Goal: Task Accomplishment & Management: Manage account settings

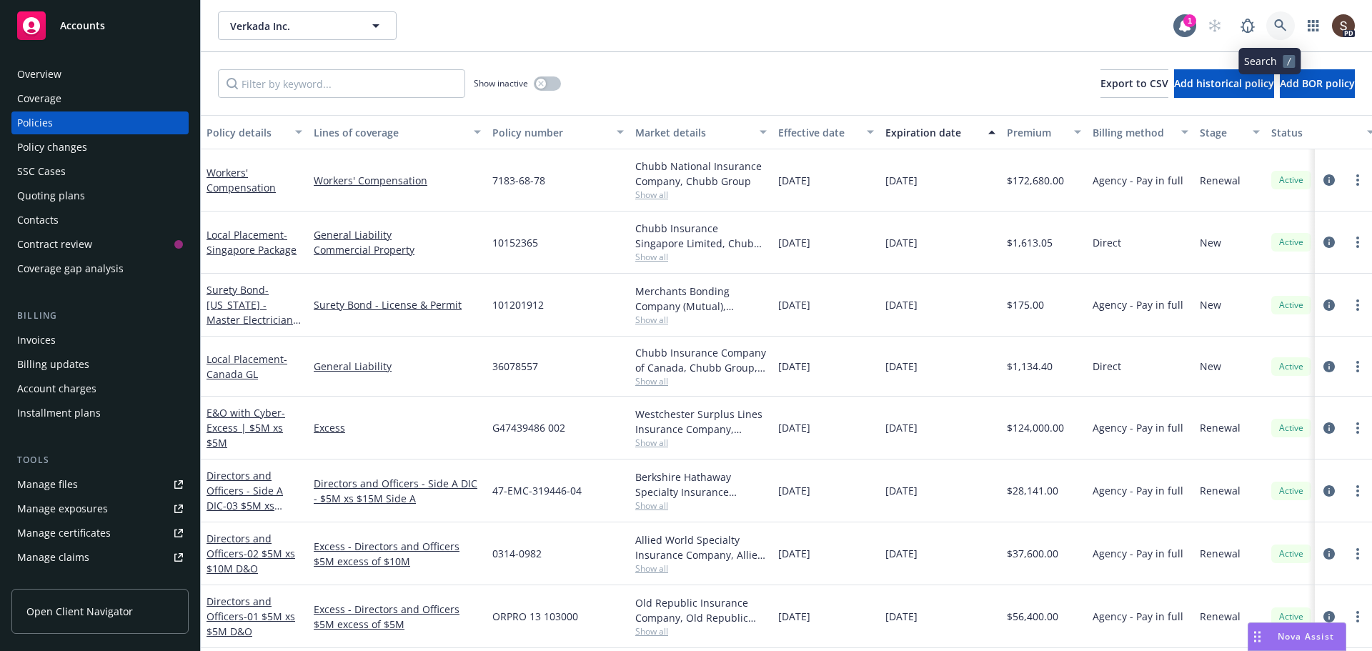
click at [1275, 24] on icon at bounding box center [1281, 25] width 12 height 12
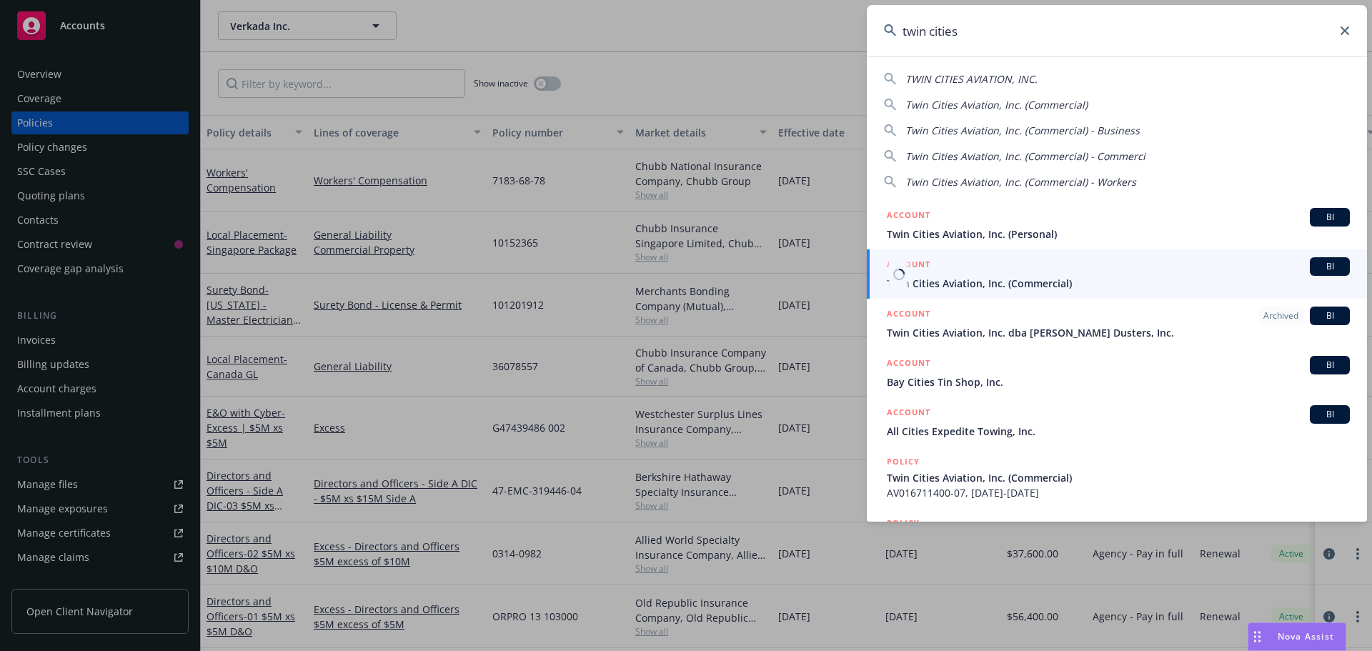
type input "twin cities"
click at [1032, 274] on div "ACCOUNT BI" at bounding box center [1118, 266] width 463 height 19
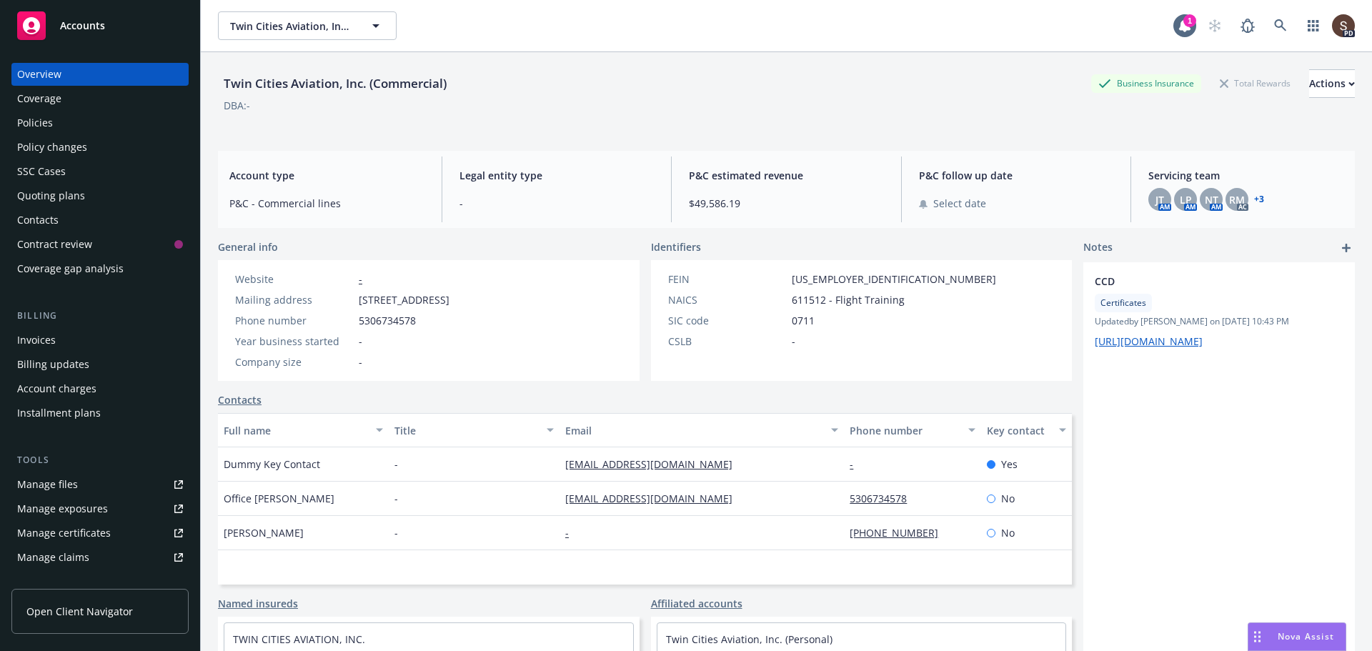
click at [39, 123] on div "Policies" at bounding box center [35, 123] width 36 height 23
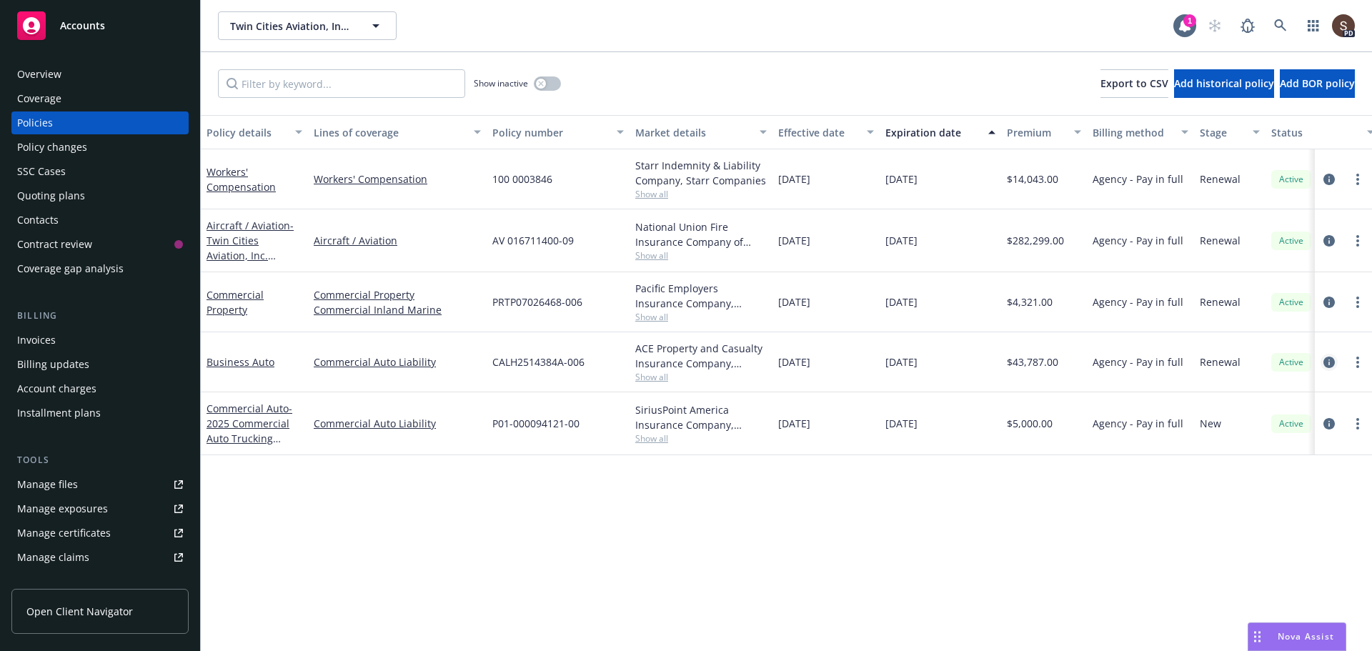
click at [1327, 362] on icon "circleInformation" at bounding box center [1329, 362] width 11 height 11
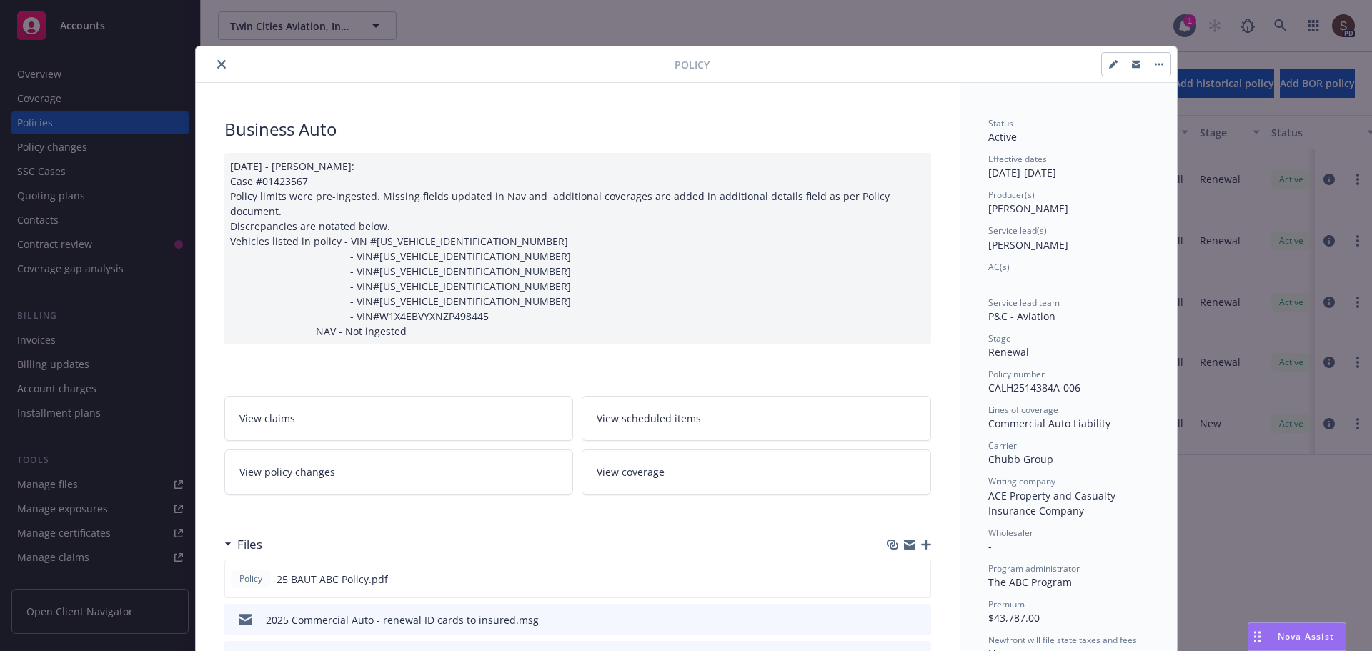
click at [213, 58] on button "close" at bounding box center [221, 64] width 17 height 17
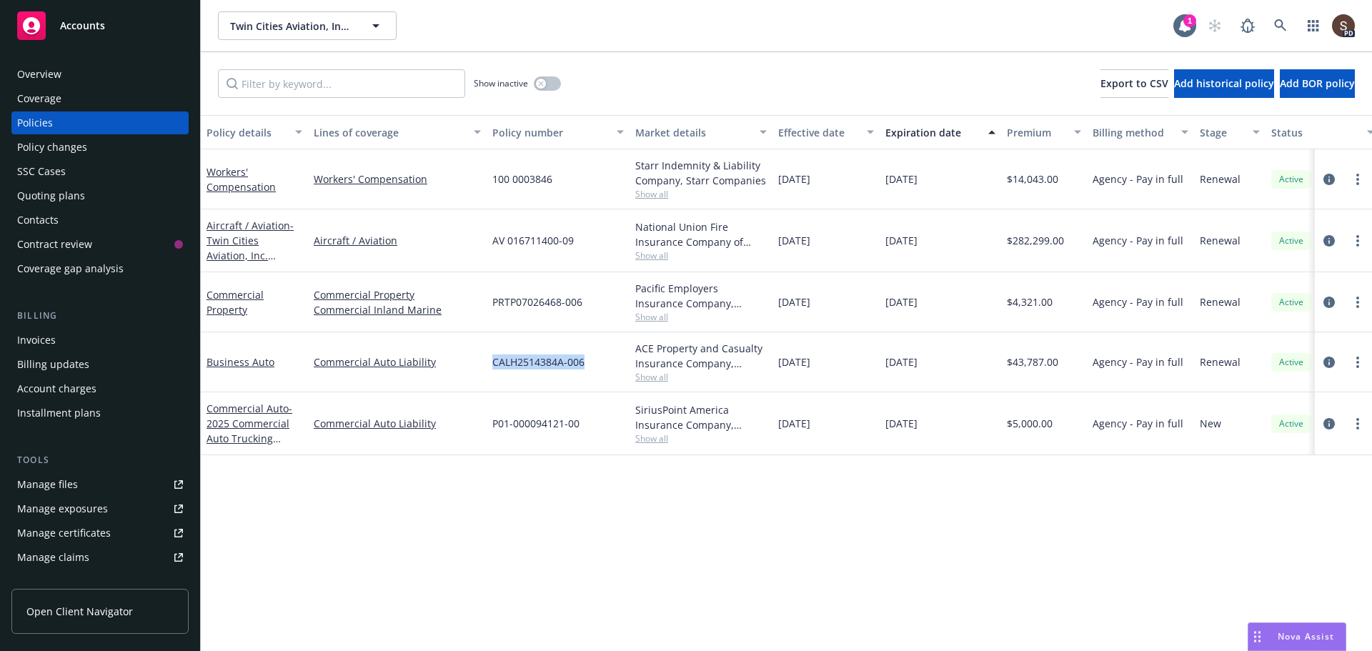
drag, startPoint x: 493, startPoint y: 362, endPoint x: 600, endPoint y: 353, distance: 107.6
click at [600, 353] on div "CALH2514384A-006" at bounding box center [558, 362] width 143 height 60
copy span "CALH2514384A-006"
click at [1327, 357] on icon "circleInformation" at bounding box center [1329, 362] width 11 height 11
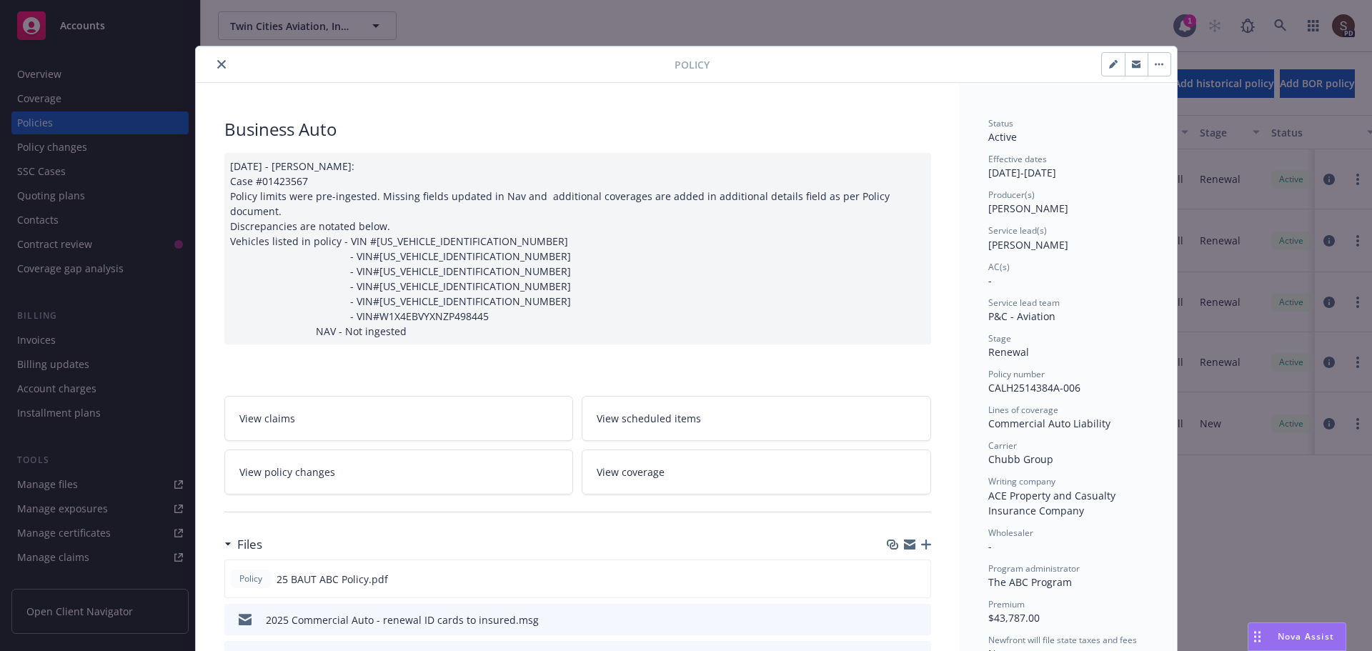
scroll to position [43, 0]
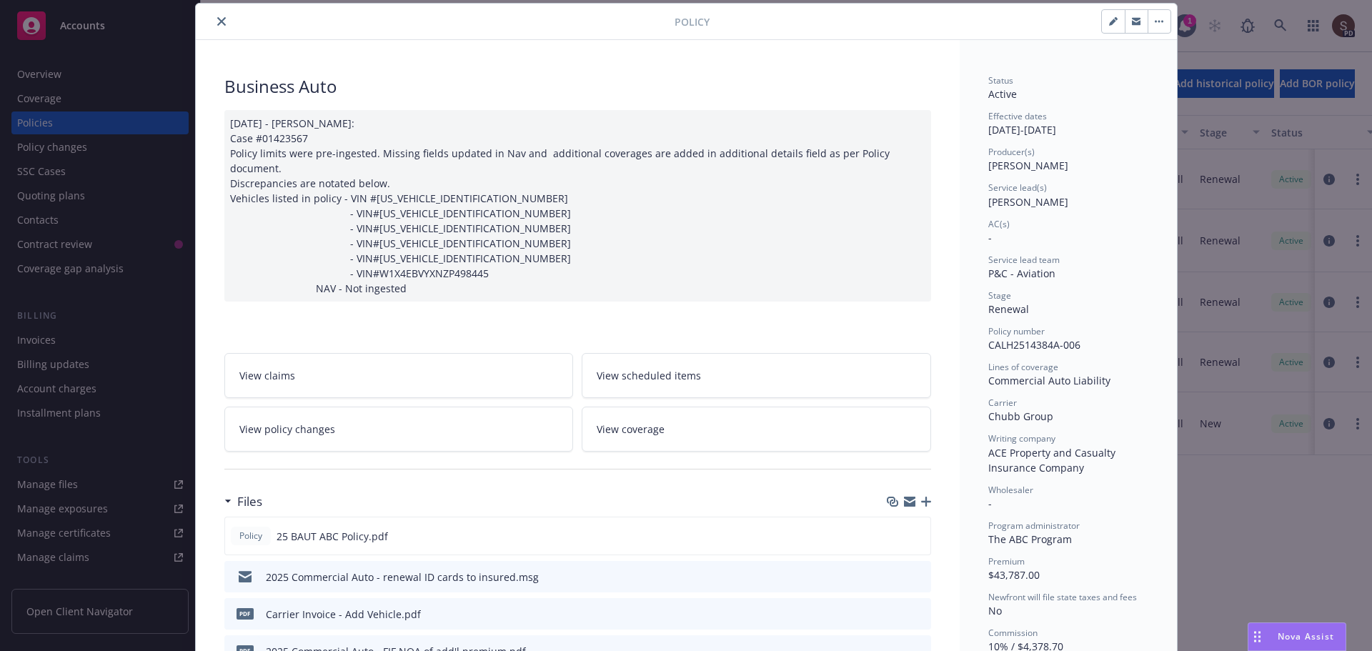
click at [219, 19] on icon "close" at bounding box center [221, 21] width 9 height 9
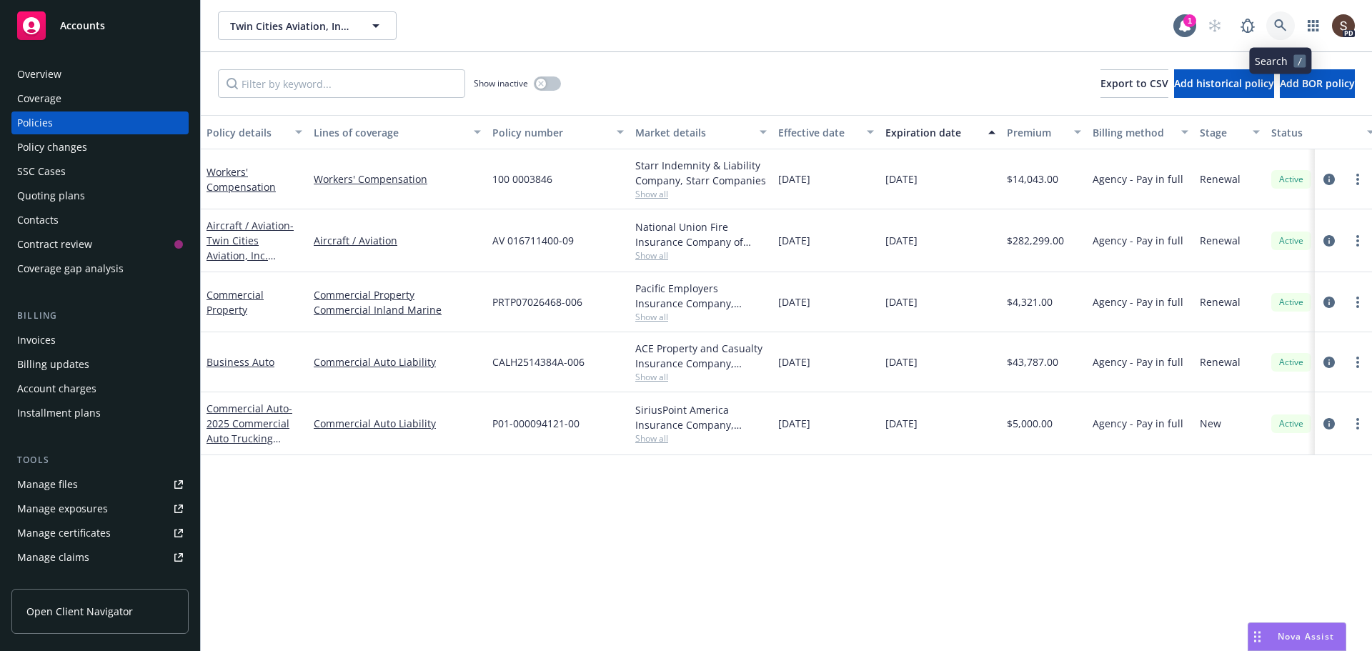
click at [1275, 24] on icon at bounding box center [1281, 25] width 12 height 12
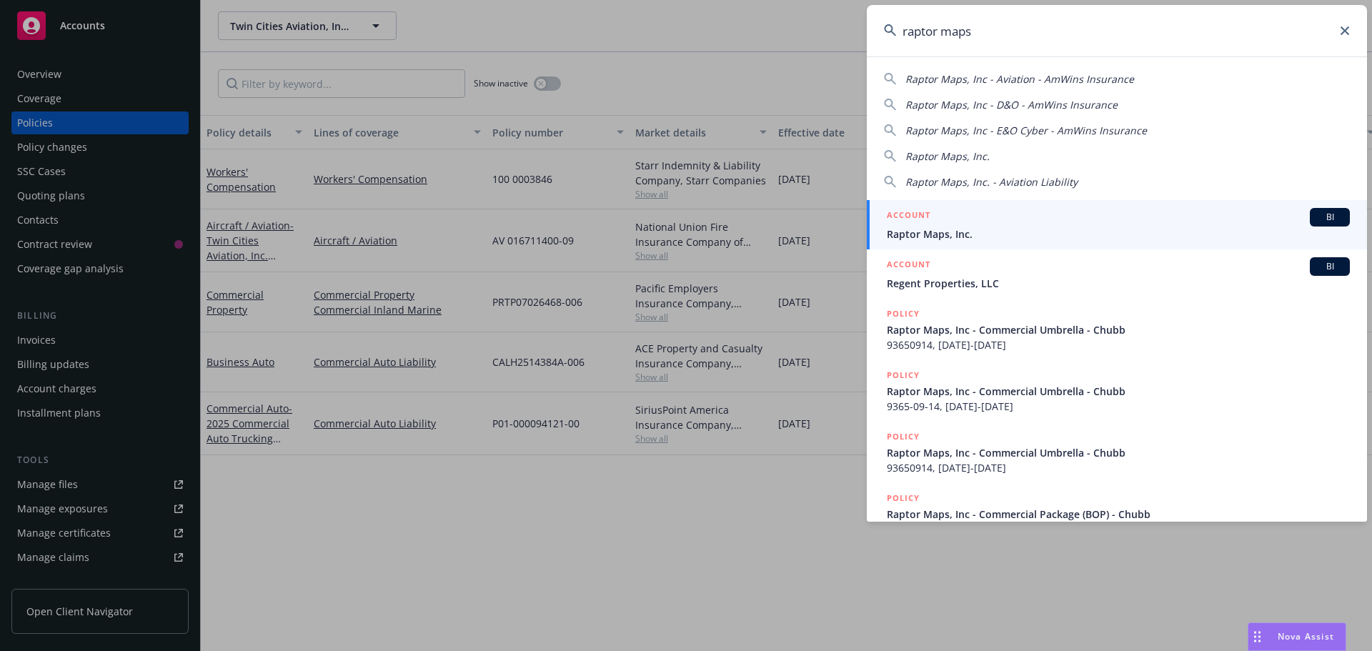
type input "raptor maps"
click at [951, 232] on span "Raptor Maps, Inc." at bounding box center [1118, 234] width 463 height 15
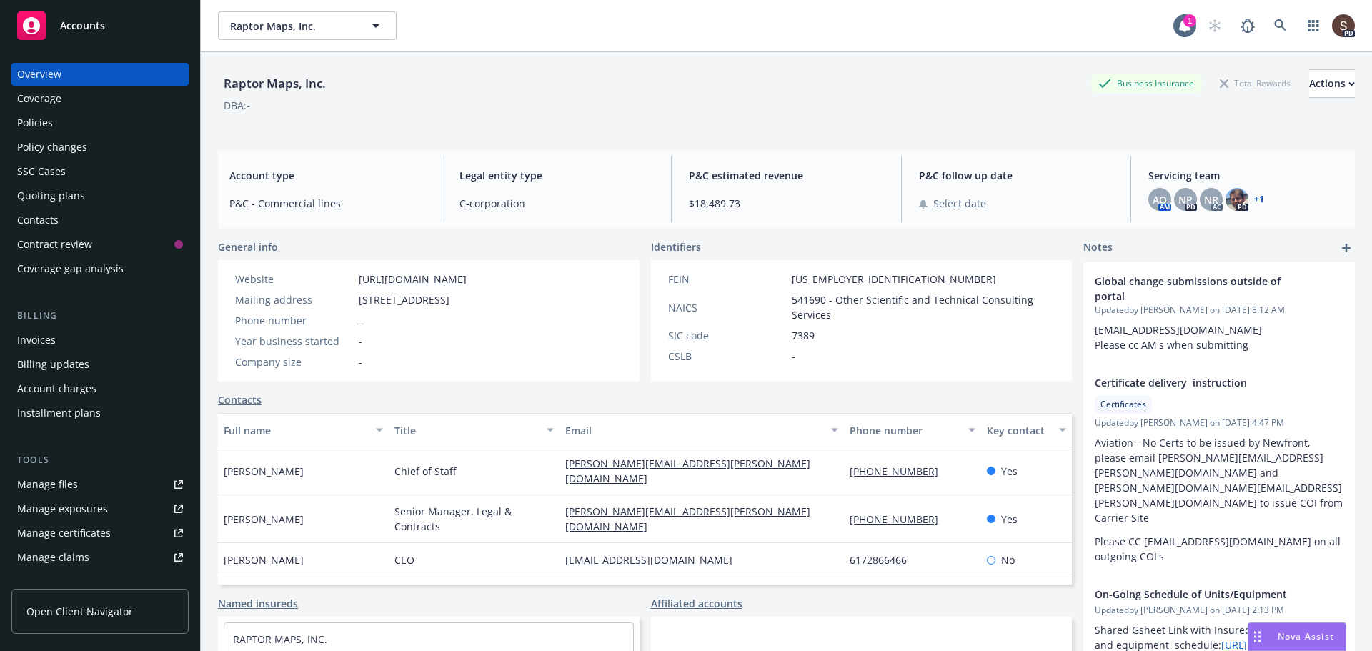
click at [34, 118] on div "Policies" at bounding box center [35, 123] width 36 height 23
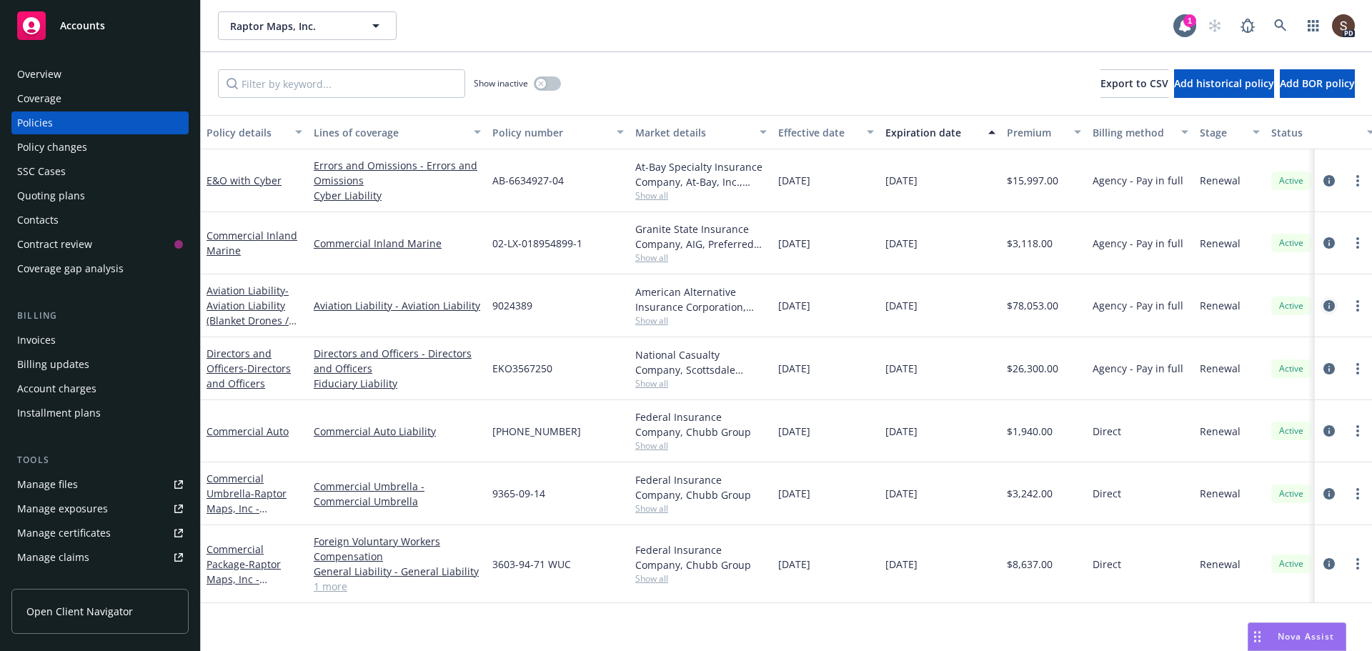
click at [1331, 305] on icon "circleInformation" at bounding box center [1329, 305] width 11 height 11
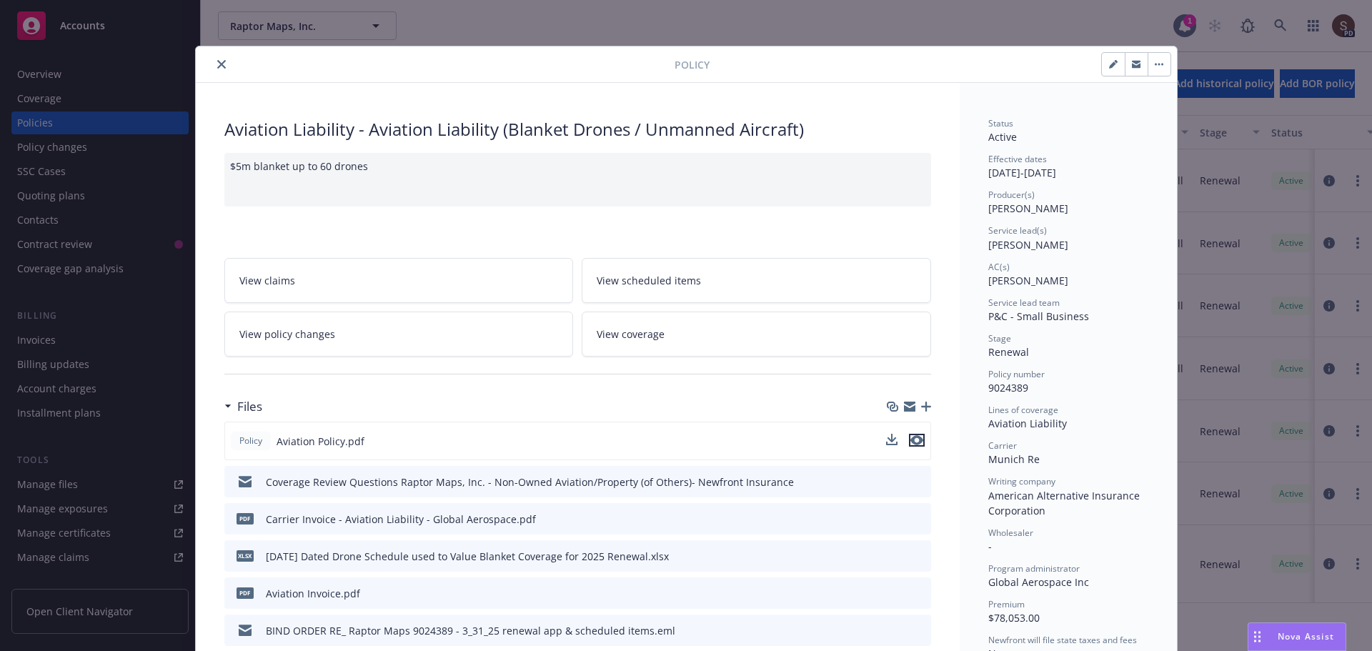
click at [911, 437] on icon "preview file" at bounding box center [917, 440] width 13 height 10
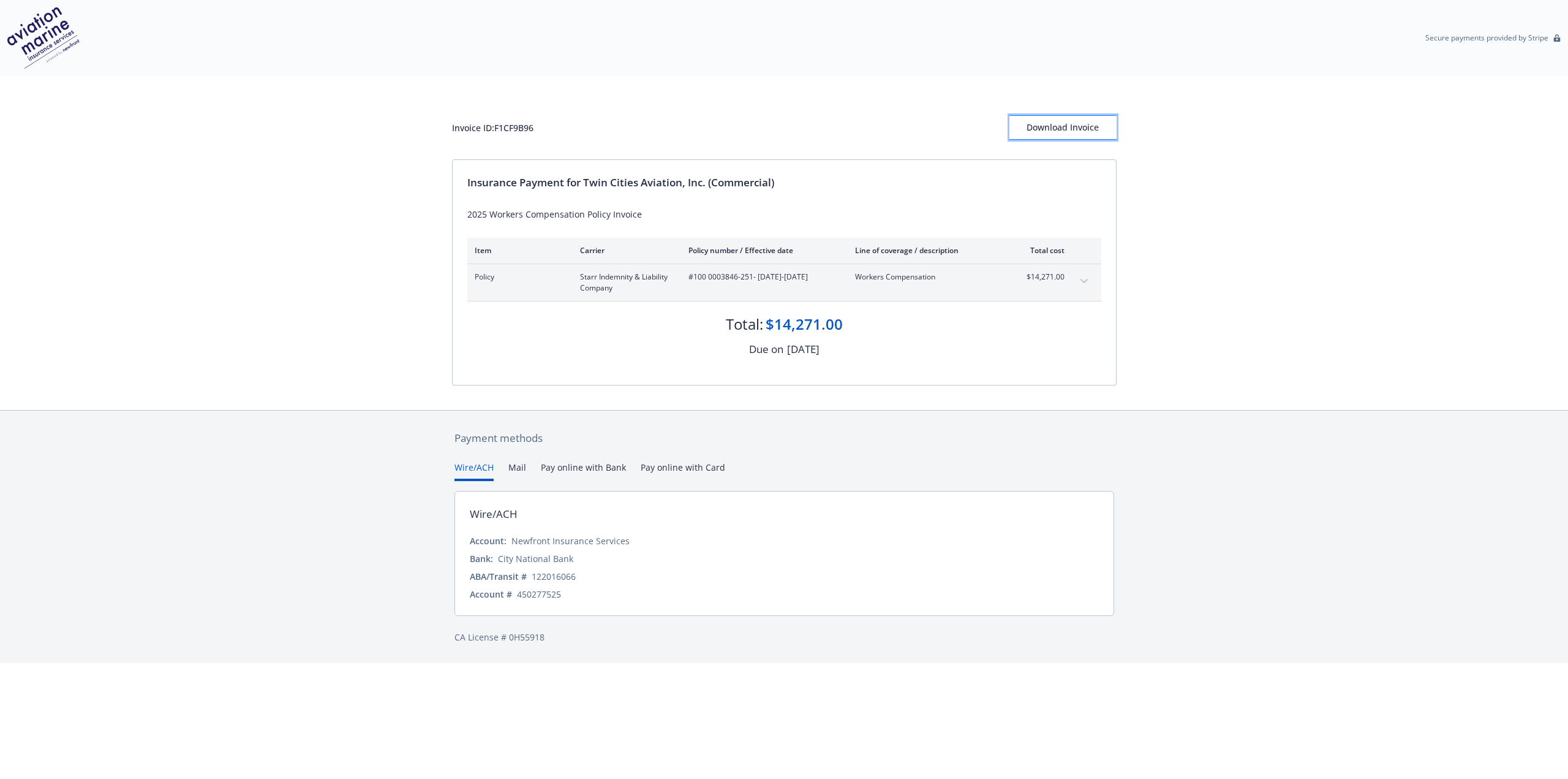
click at [1089, 130] on div "Download Invoice" at bounding box center [1062, 127] width 107 height 23
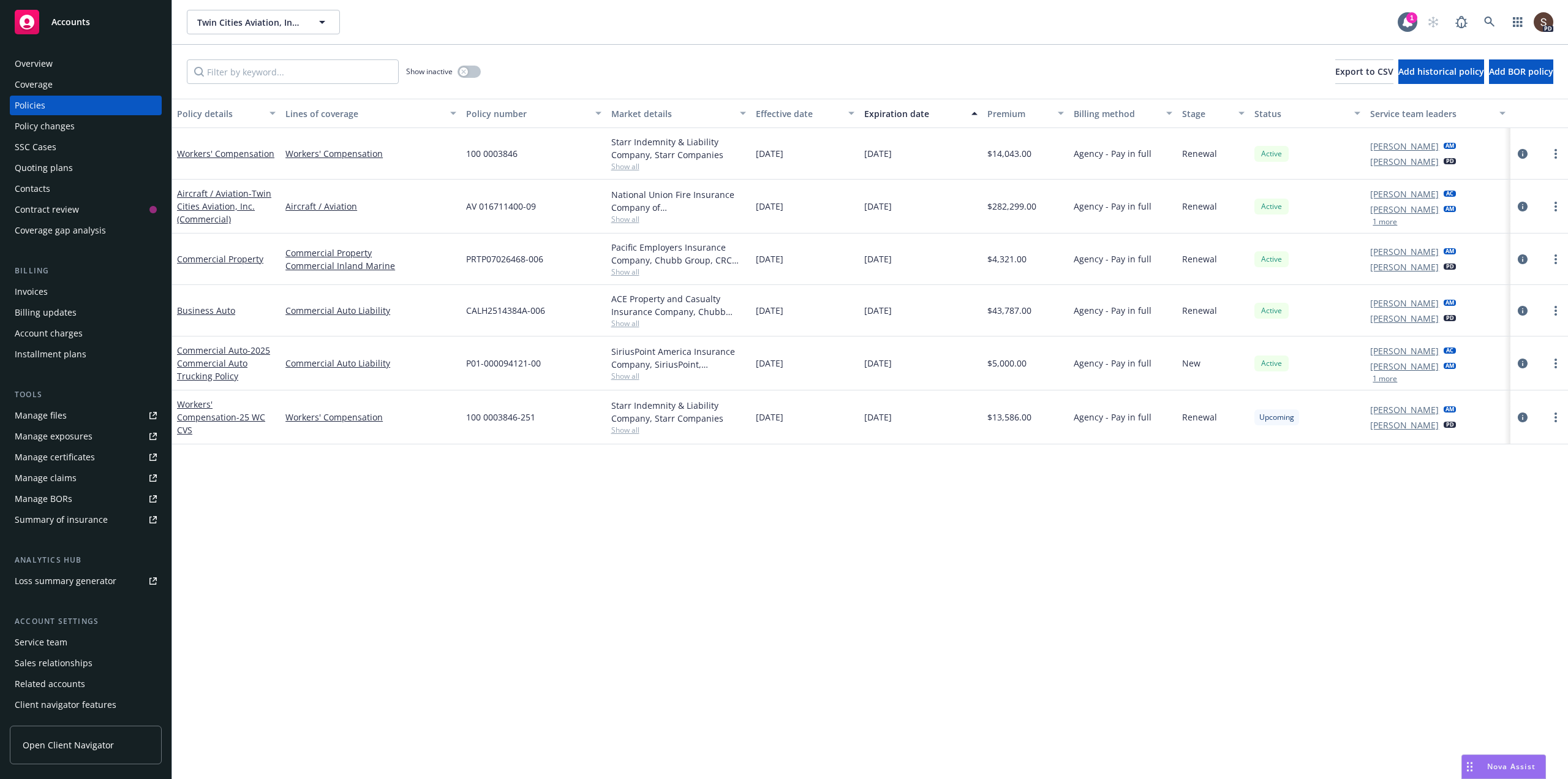
click at [33, 416] on div "Manage files" at bounding box center [40, 415] width 52 height 20
click at [59, 417] on div "Manage files" at bounding box center [40, 415] width 52 height 20
click at [50, 416] on div "Manage files" at bounding box center [40, 415] width 52 height 20
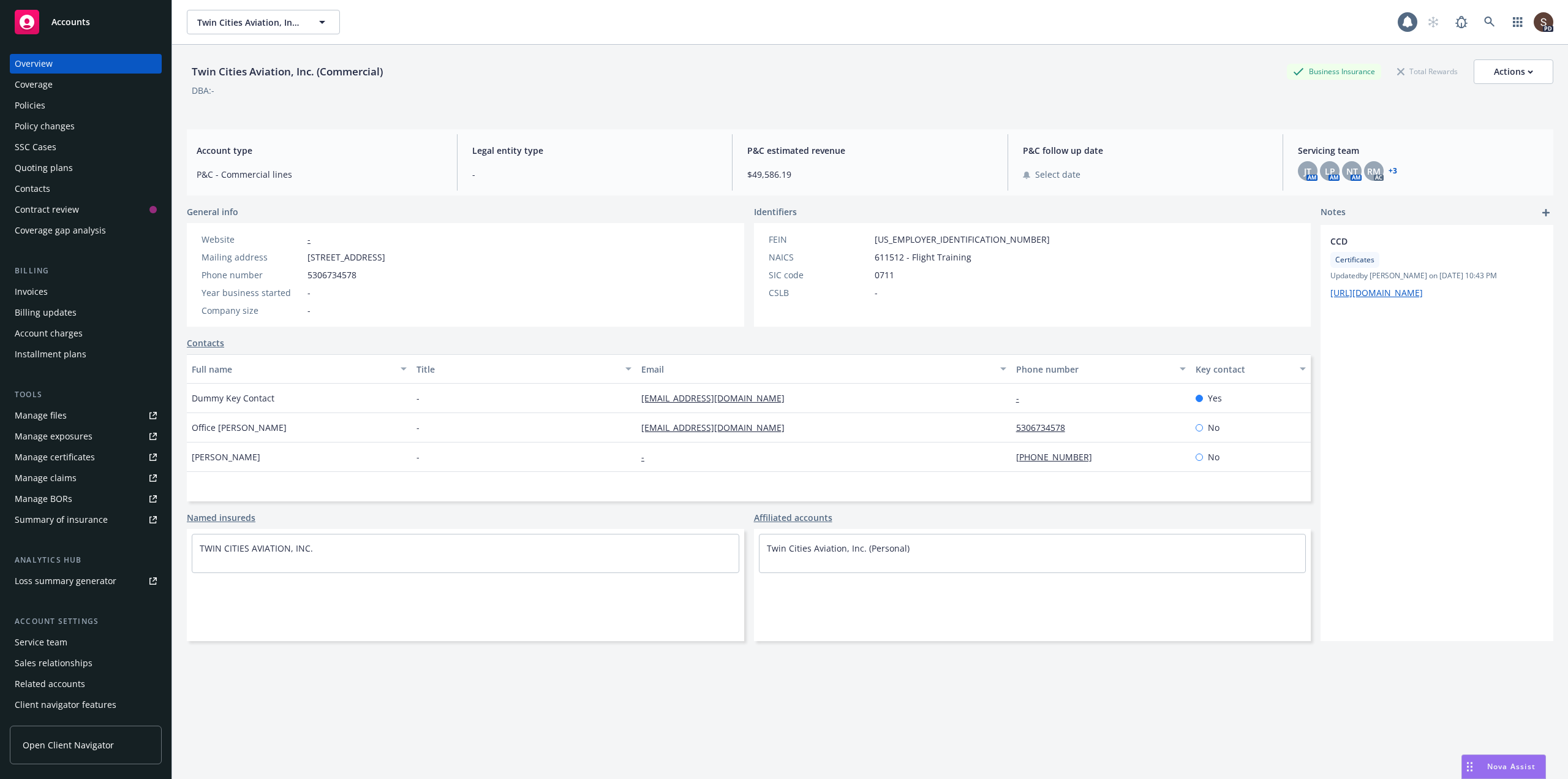
click at [21, 105] on div "Policies" at bounding box center [30, 105] width 31 height 20
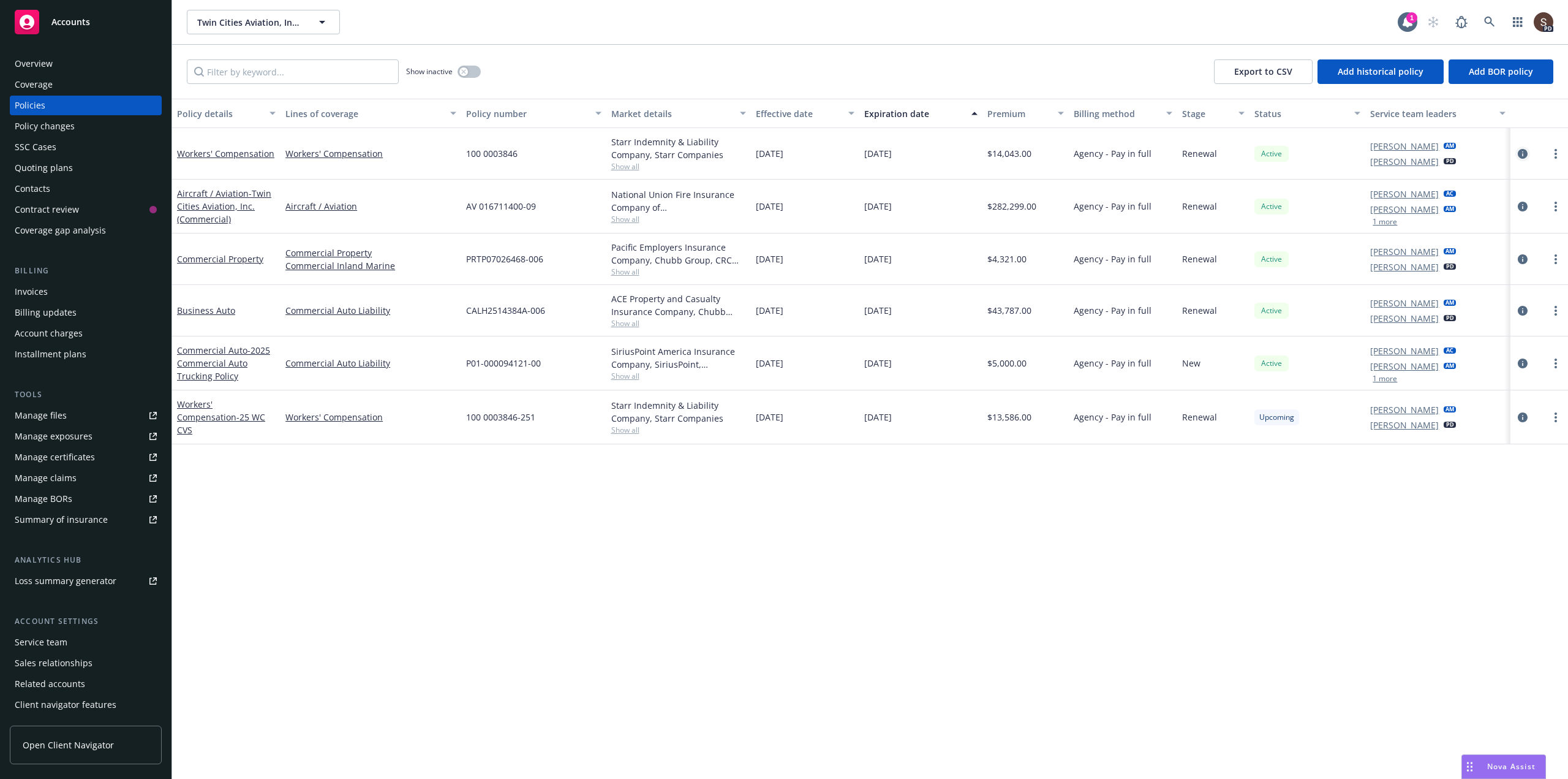
click at [1526, 151] on icon "circleInformation" at bounding box center [1522, 153] width 9 height 9
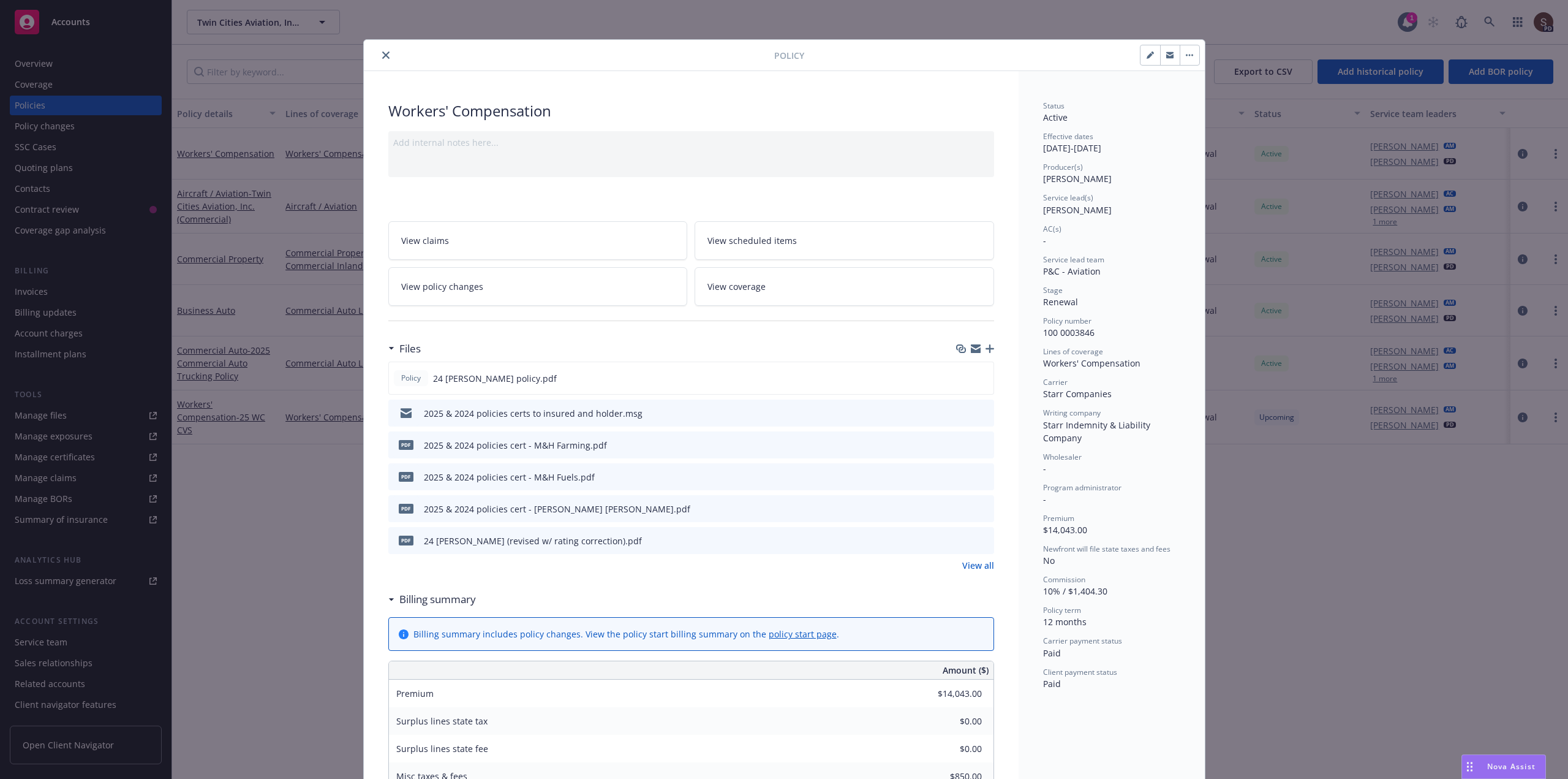
click at [382, 53] on icon "close" at bounding box center [386, 55] width 8 height 8
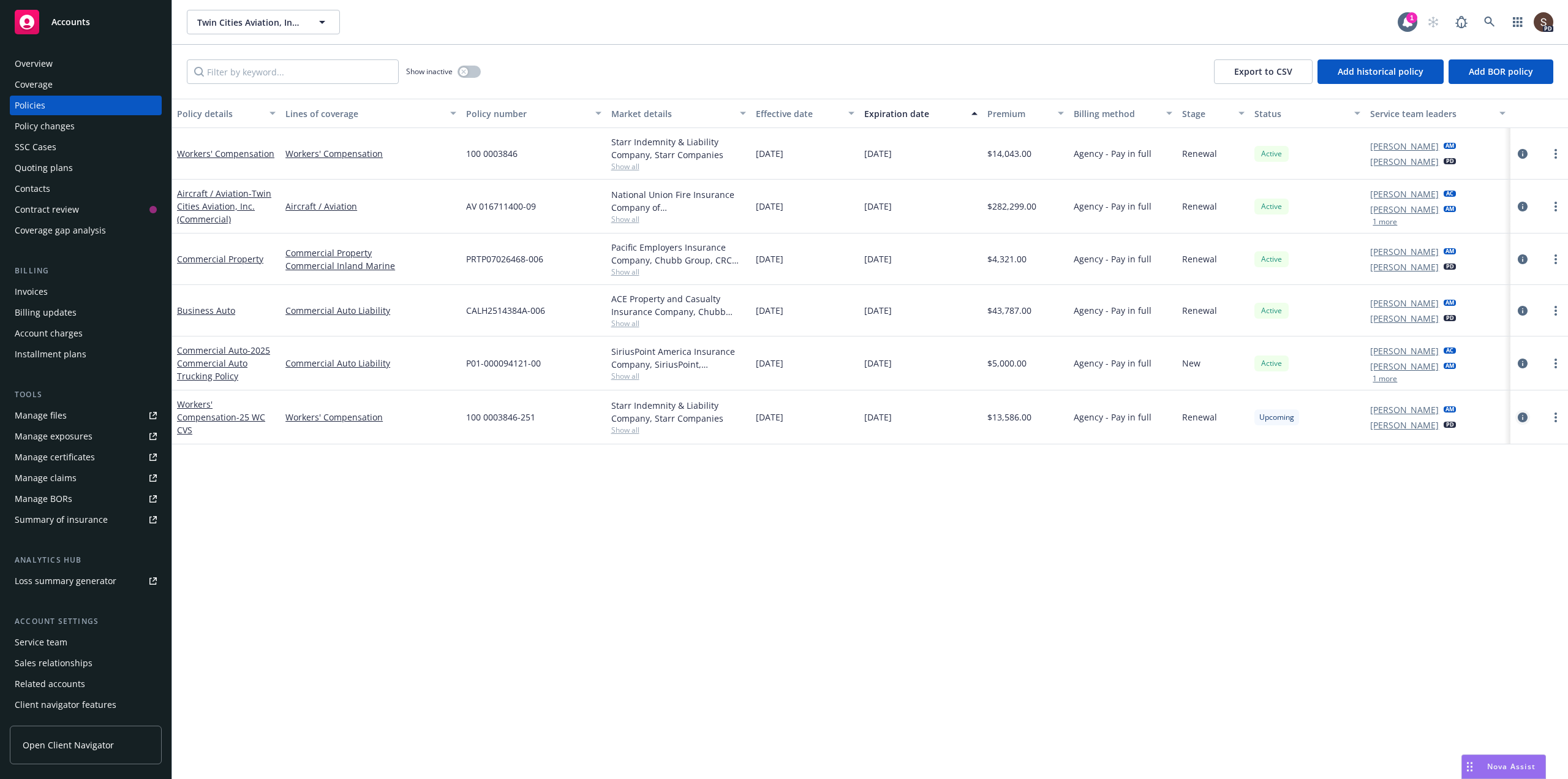
click at [1524, 412] on icon "circleInformation" at bounding box center [1522, 416] width 9 height 9
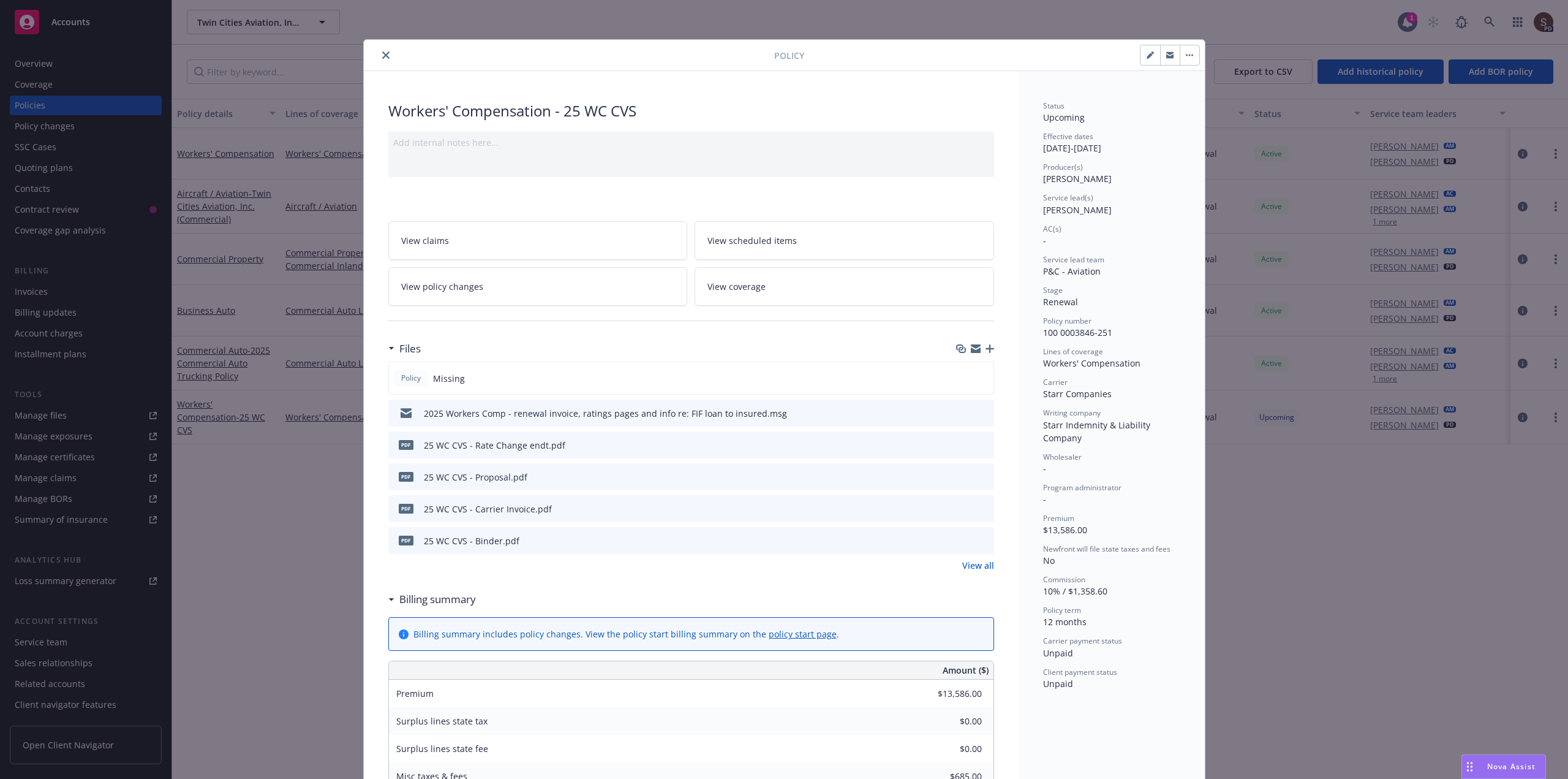
click at [973, 566] on link "View all" at bounding box center [978, 565] width 32 height 13
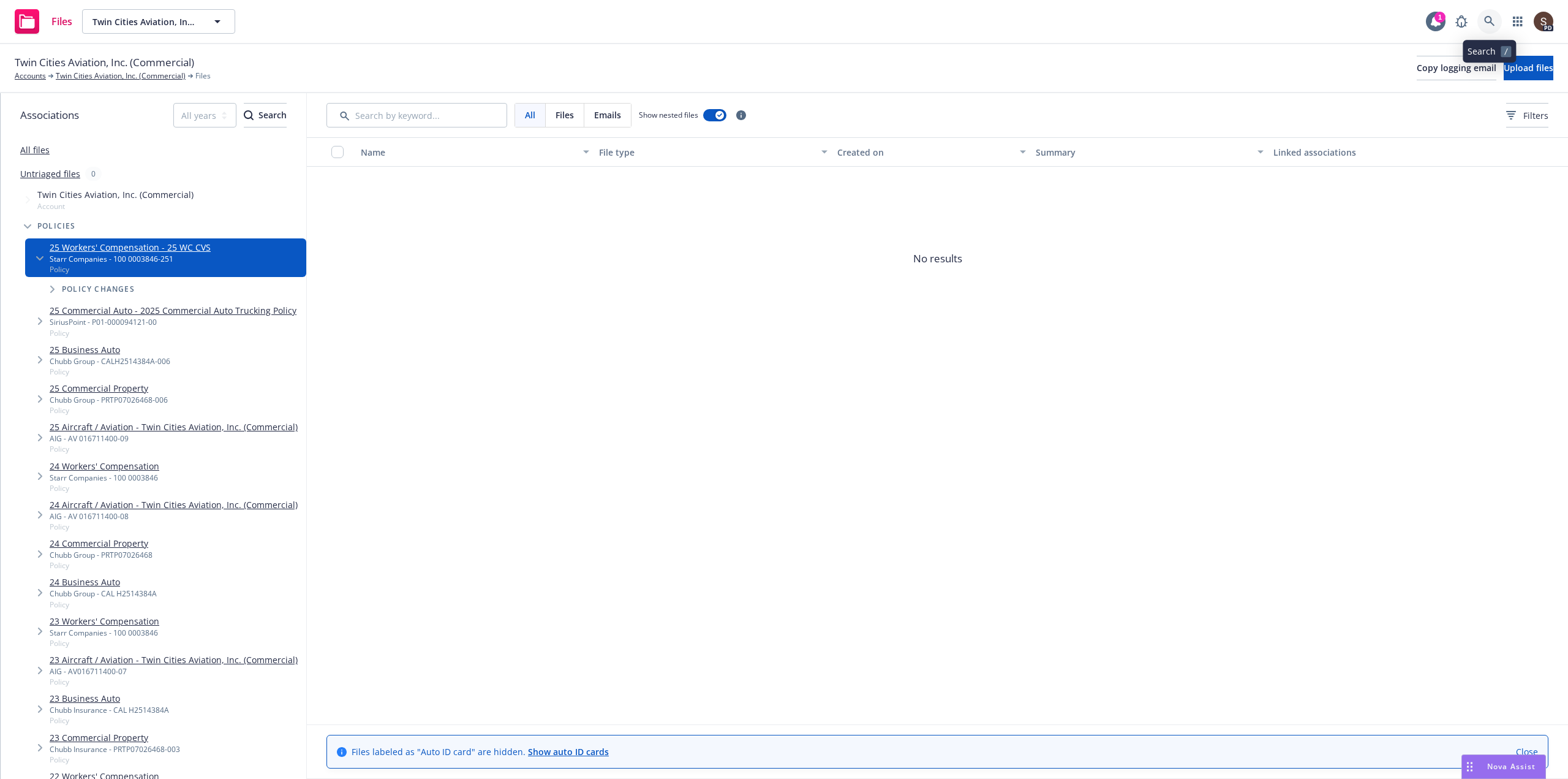
click at [1492, 21] on icon at bounding box center [1489, 21] width 10 height 10
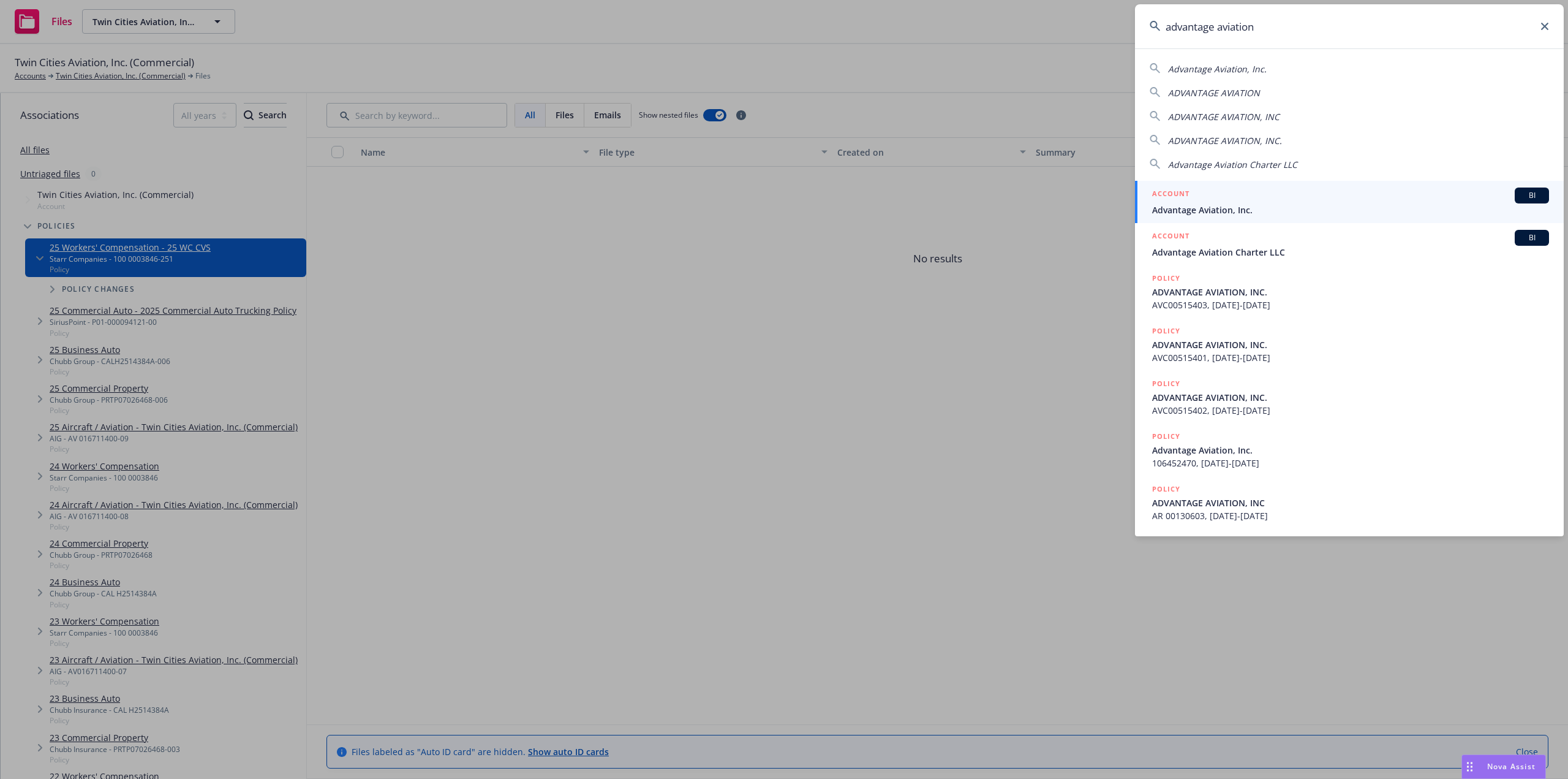
type input "advantage aviation"
click at [1244, 216] on span "Advantage Aviation, Inc." at bounding box center [1350, 209] width 397 height 13
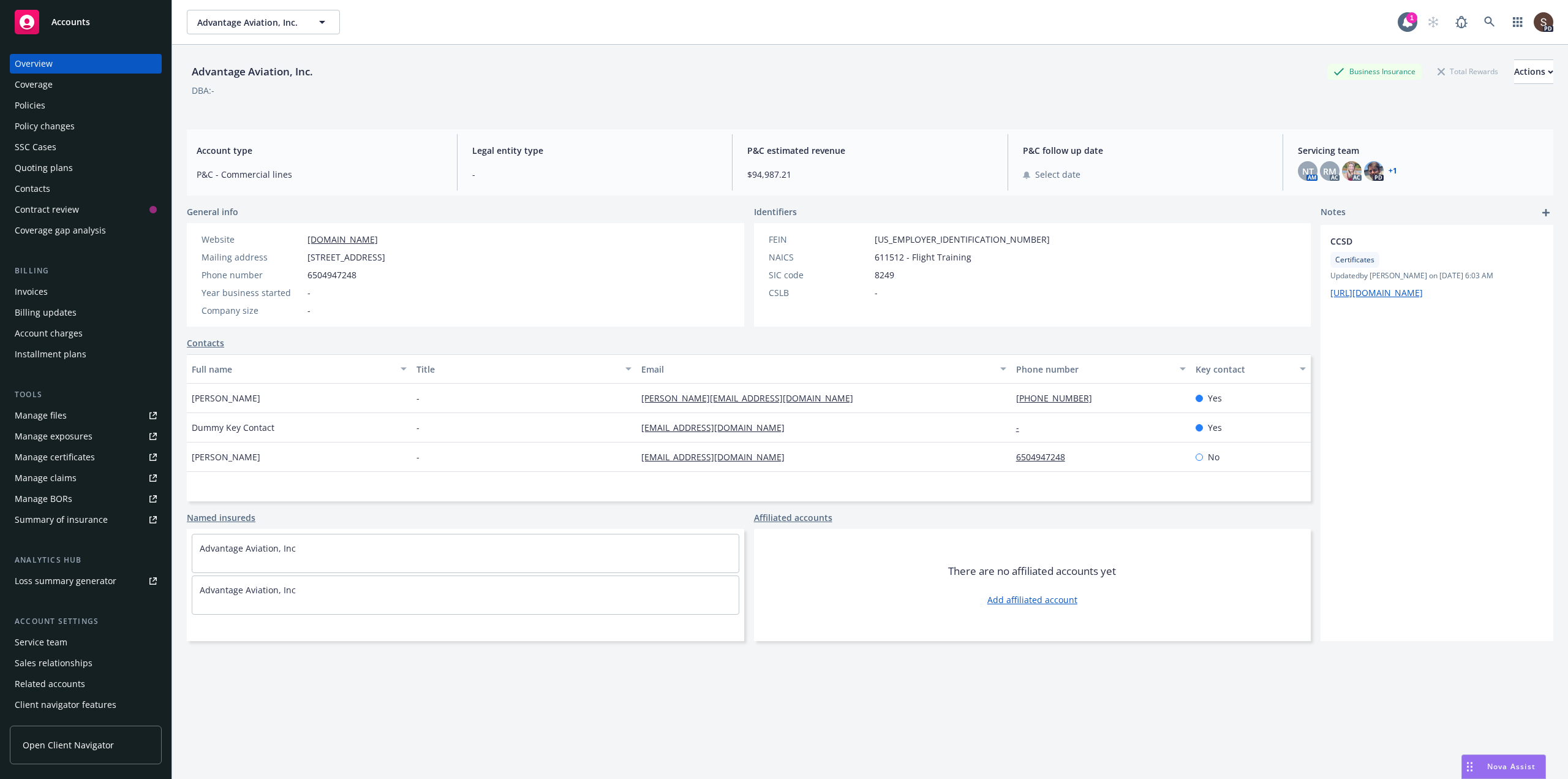
click at [26, 103] on div "Policies" at bounding box center [30, 105] width 31 height 20
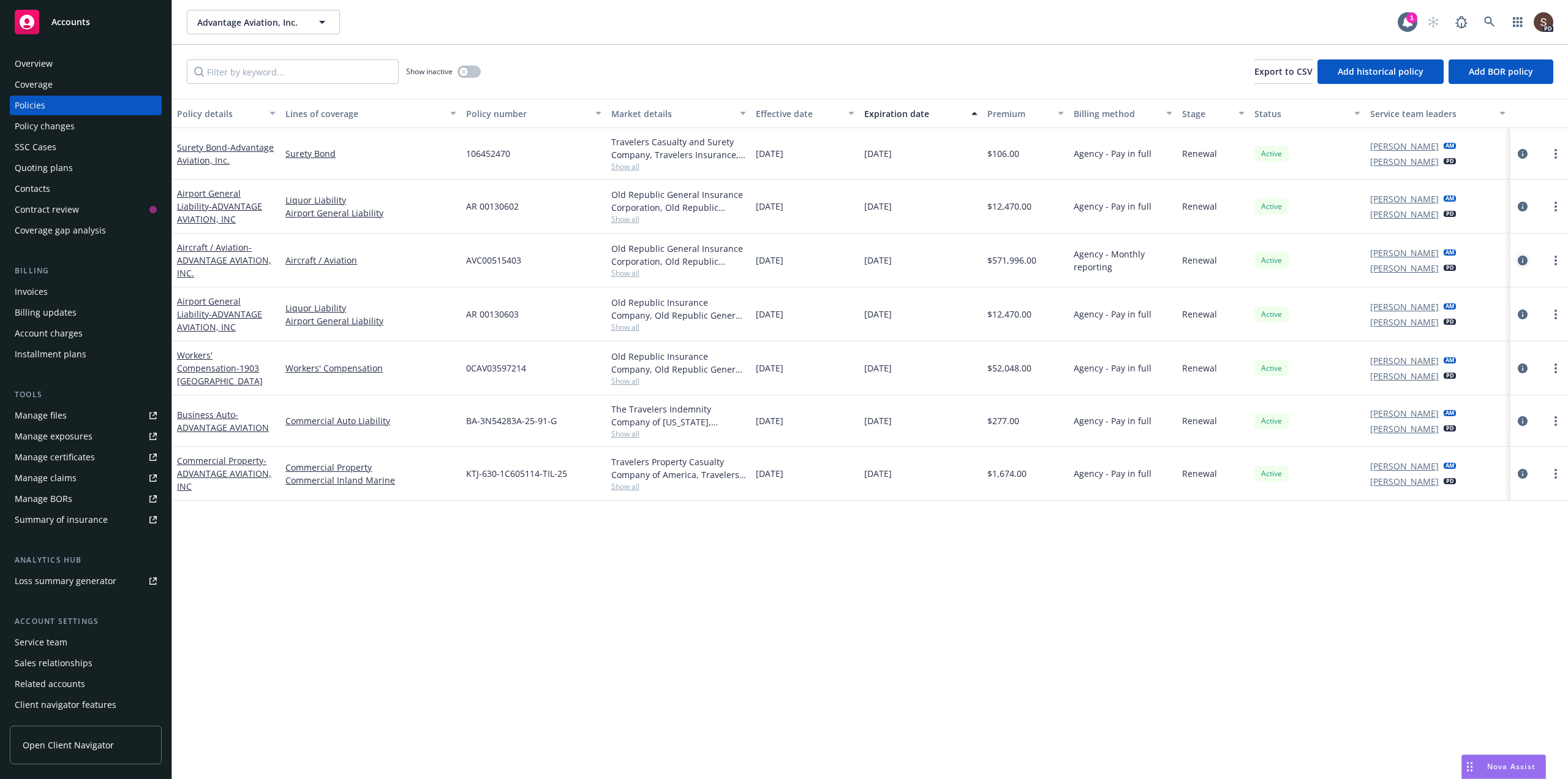
click at [1524, 259] on icon "circleInformation" at bounding box center [1522, 260] width 9 height 9
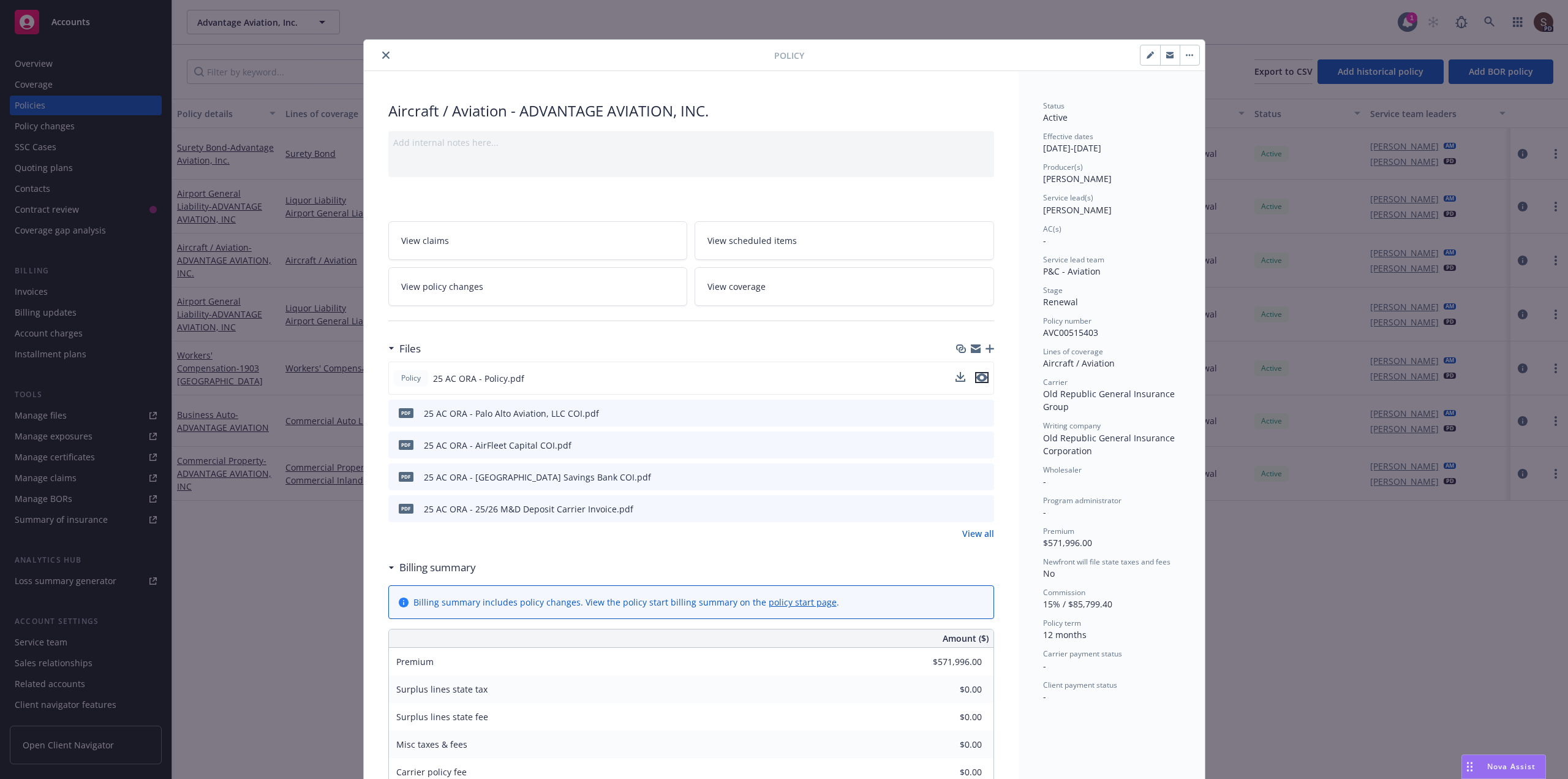
click at [976, 376] on icon "preview file" at bounding box center [981, 377] width 11 height 9
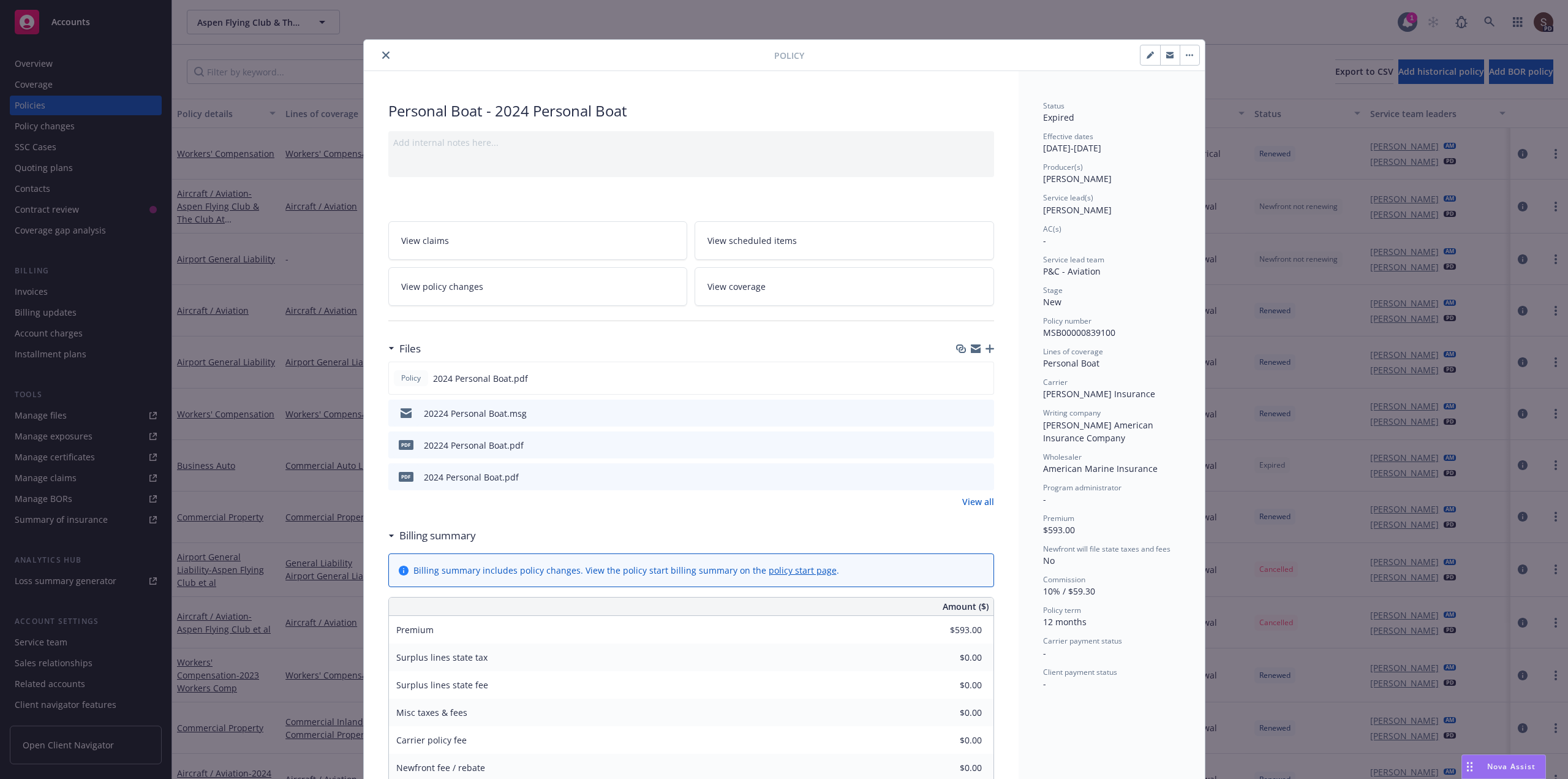
scroll to position [37, 0]
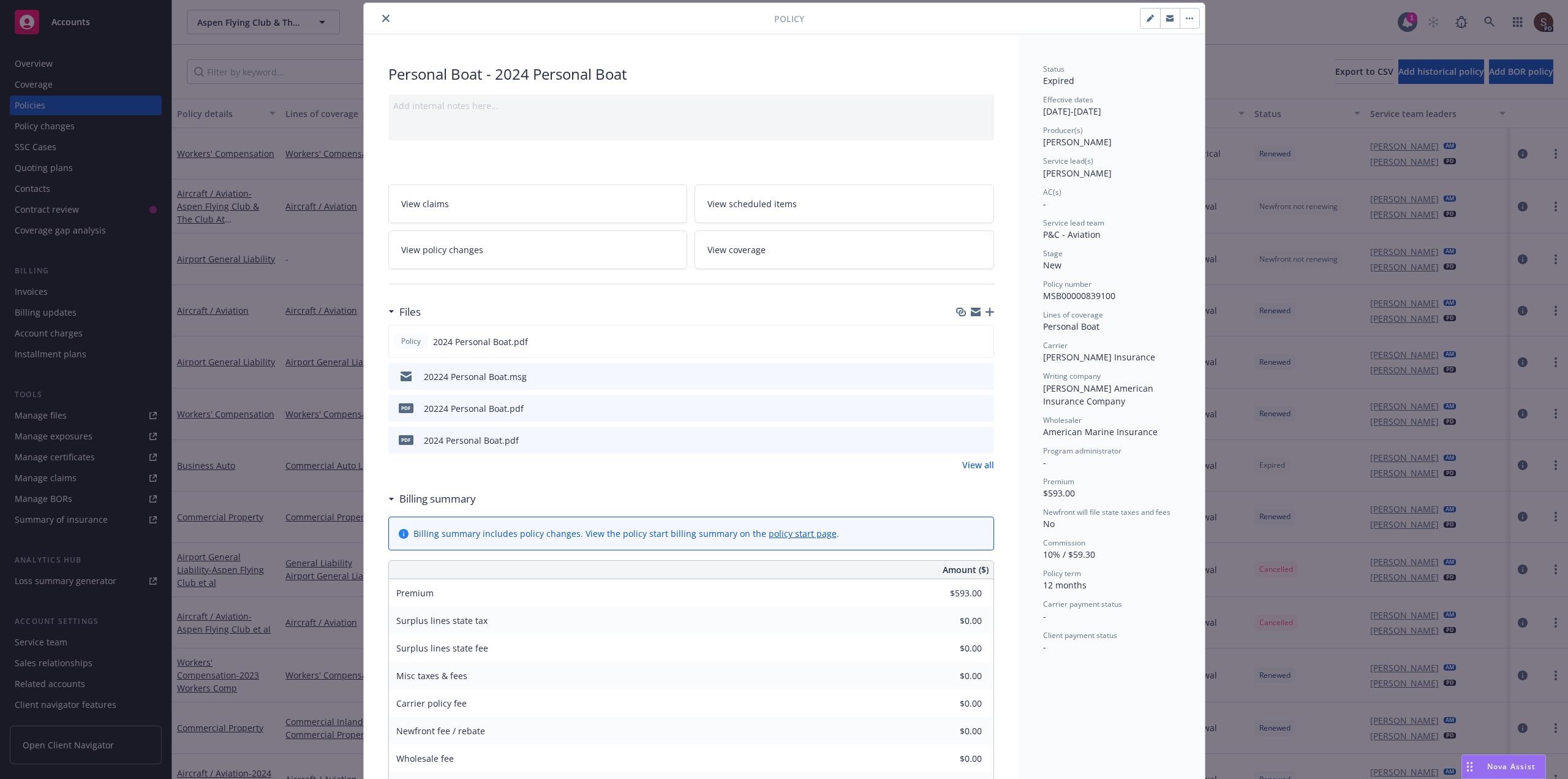
click at [382, 18] on icon "close" at bounding box center [386, 18] width 8 height 8
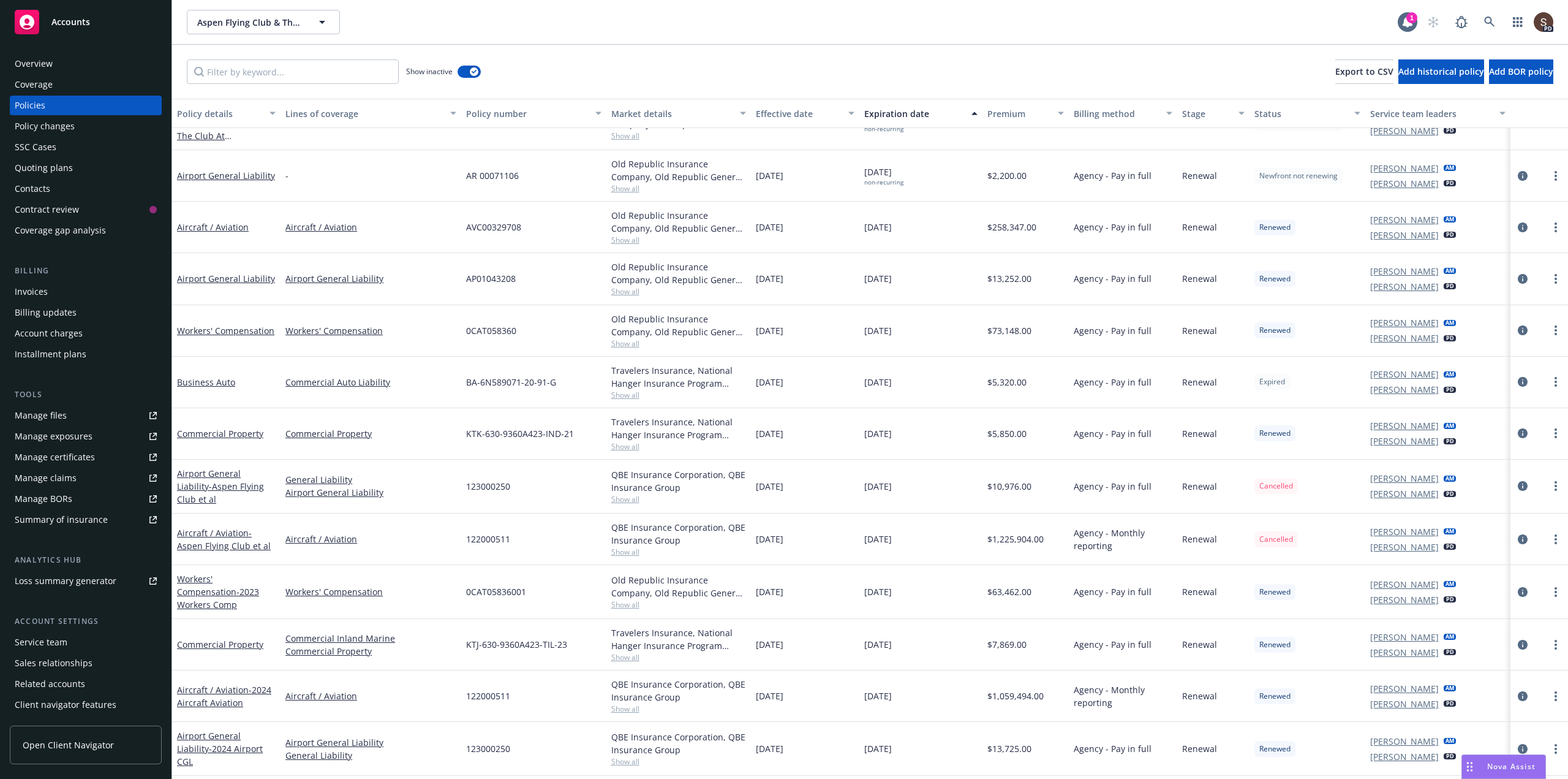
scroll to position [183, 0]
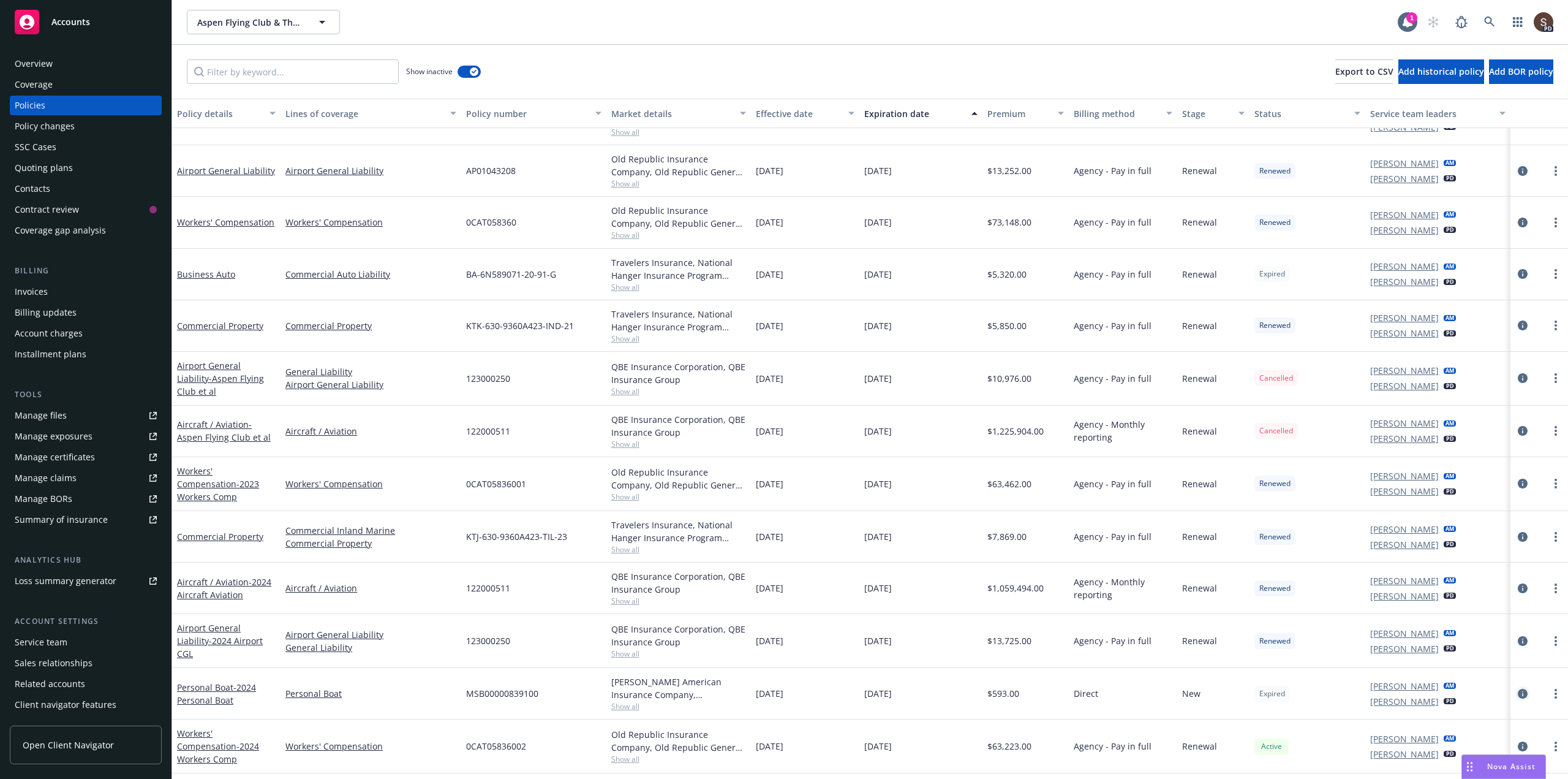
click at [1517, 688] on icon "circleInformation" at bounding box center [1522, 692] width 9 height 9
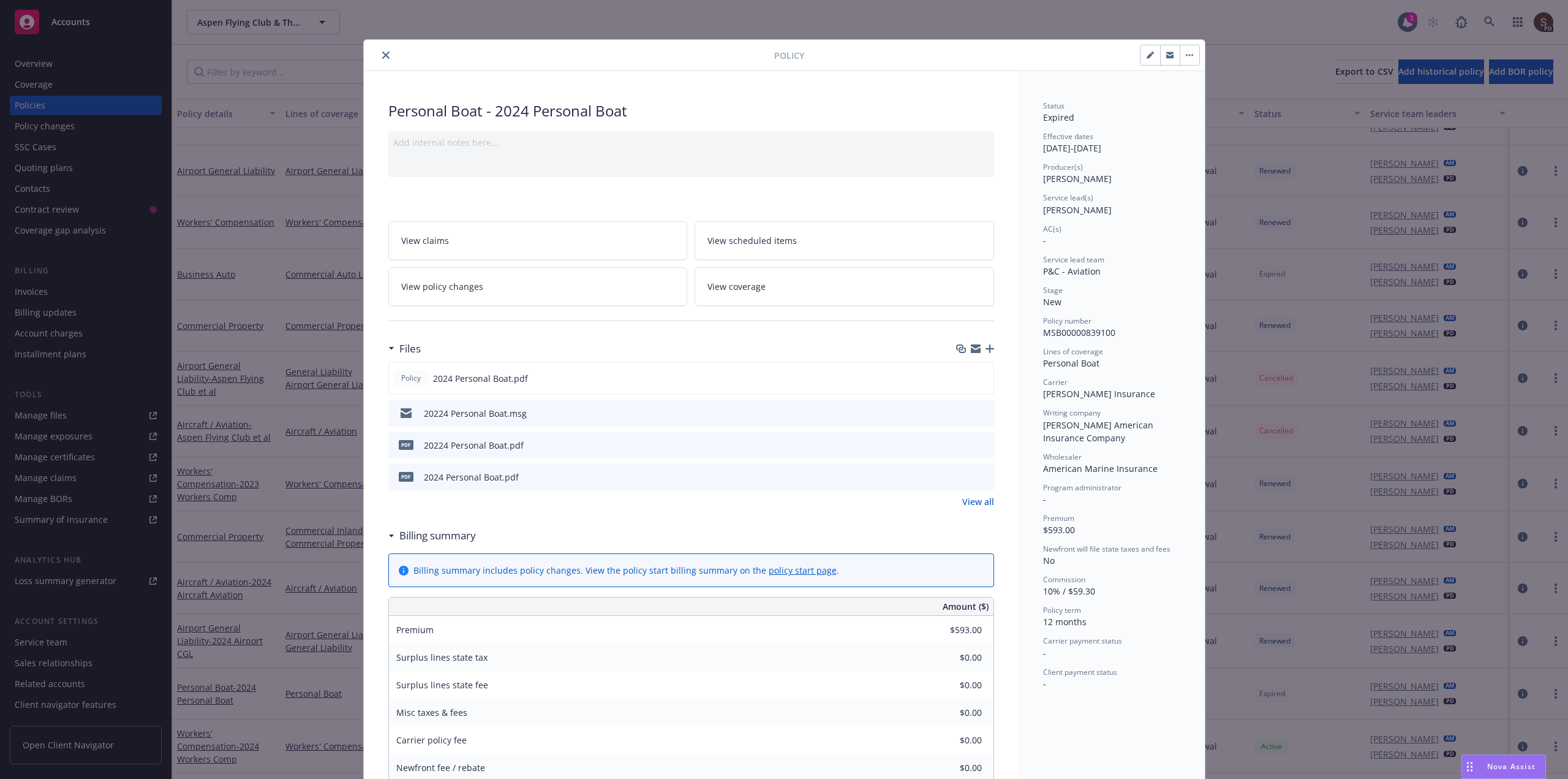
scroll to position [37, 0]
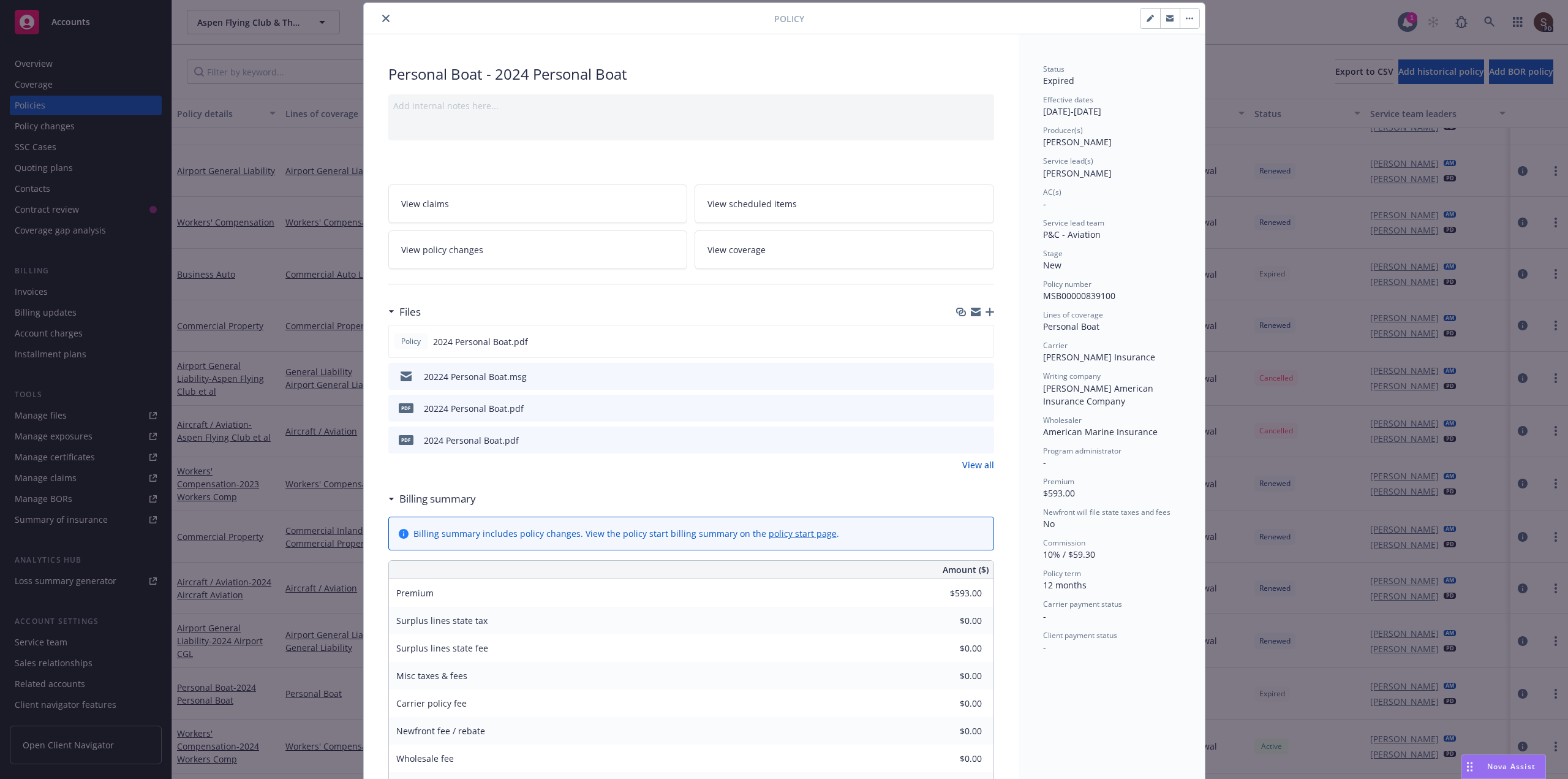
click at [382, 17] on icon "close" at bounding box center [386, 18] width 8 height 8
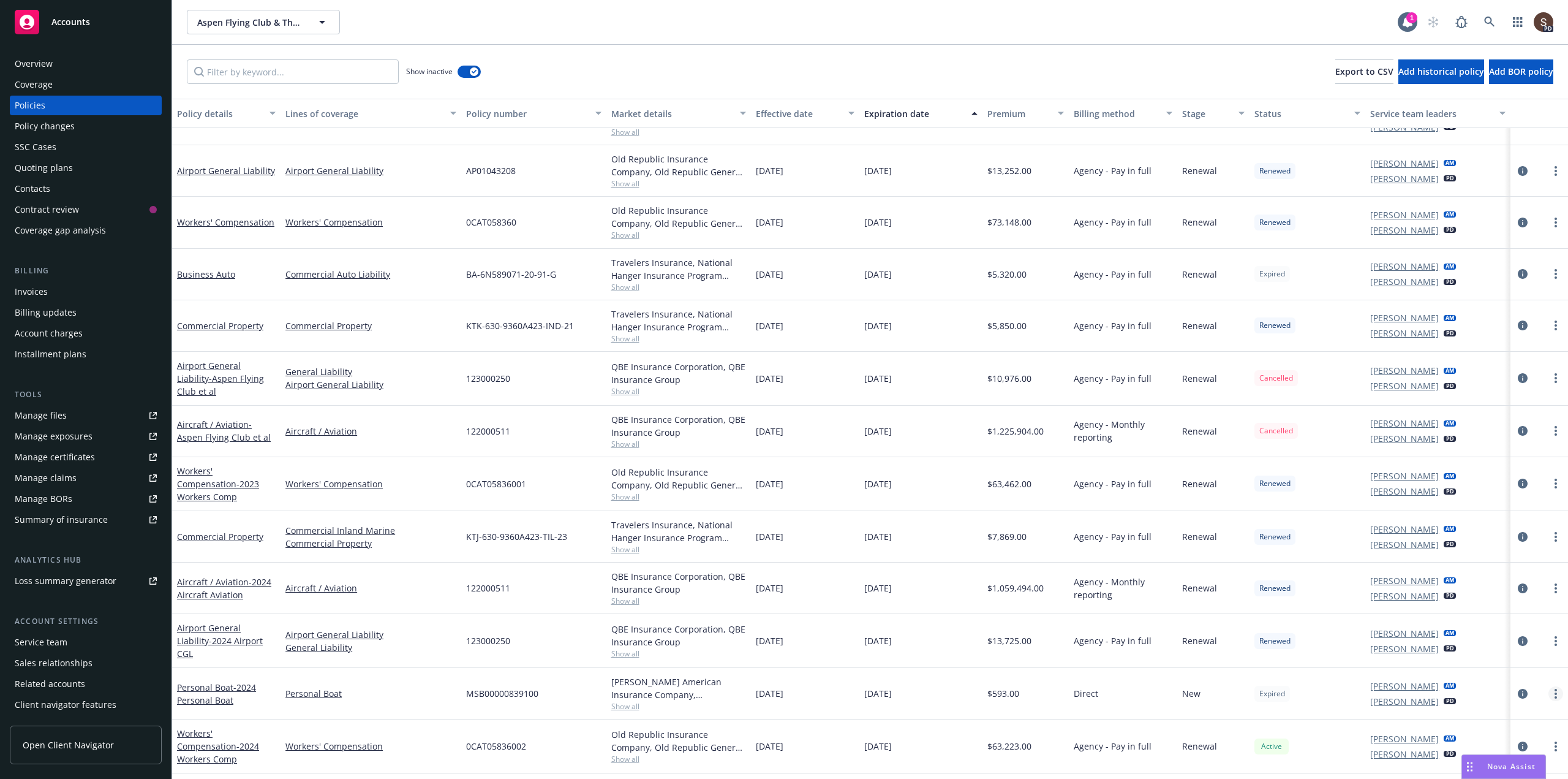
click at [1554, 692] on circle "more" at bounding box center [1555, 693] width 3 height 3
click at [1439, 564] on link "End policy" at bounding box center [1491, 572] width 144 height 25
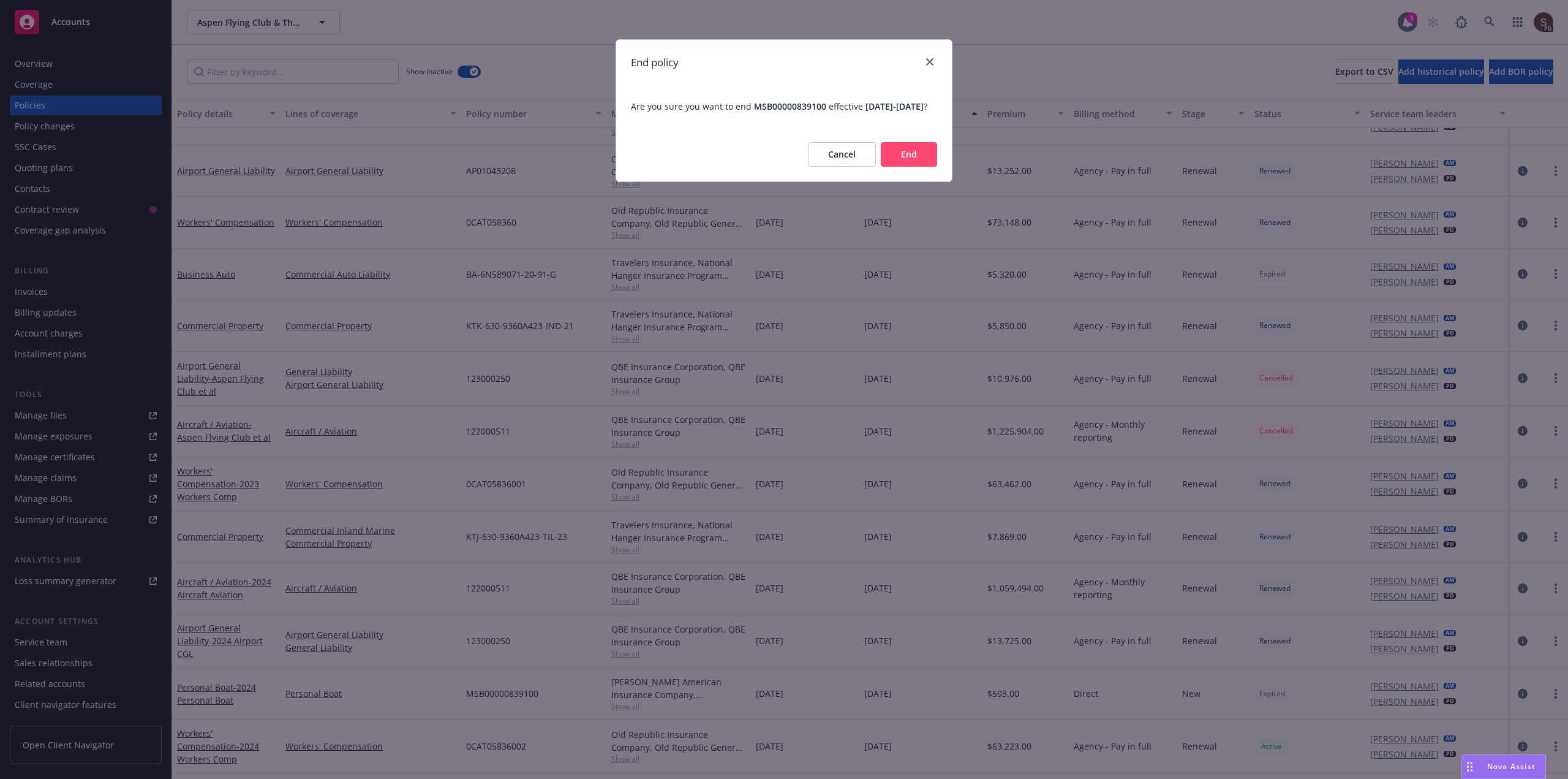
drag, startPoint x: 913, startPoint y: 166, endPoint x: 896, endPoint y: 182, distance: 23.3
click at [911, 166] on button "End" at bounding box center [909, 154] width 57 height 25
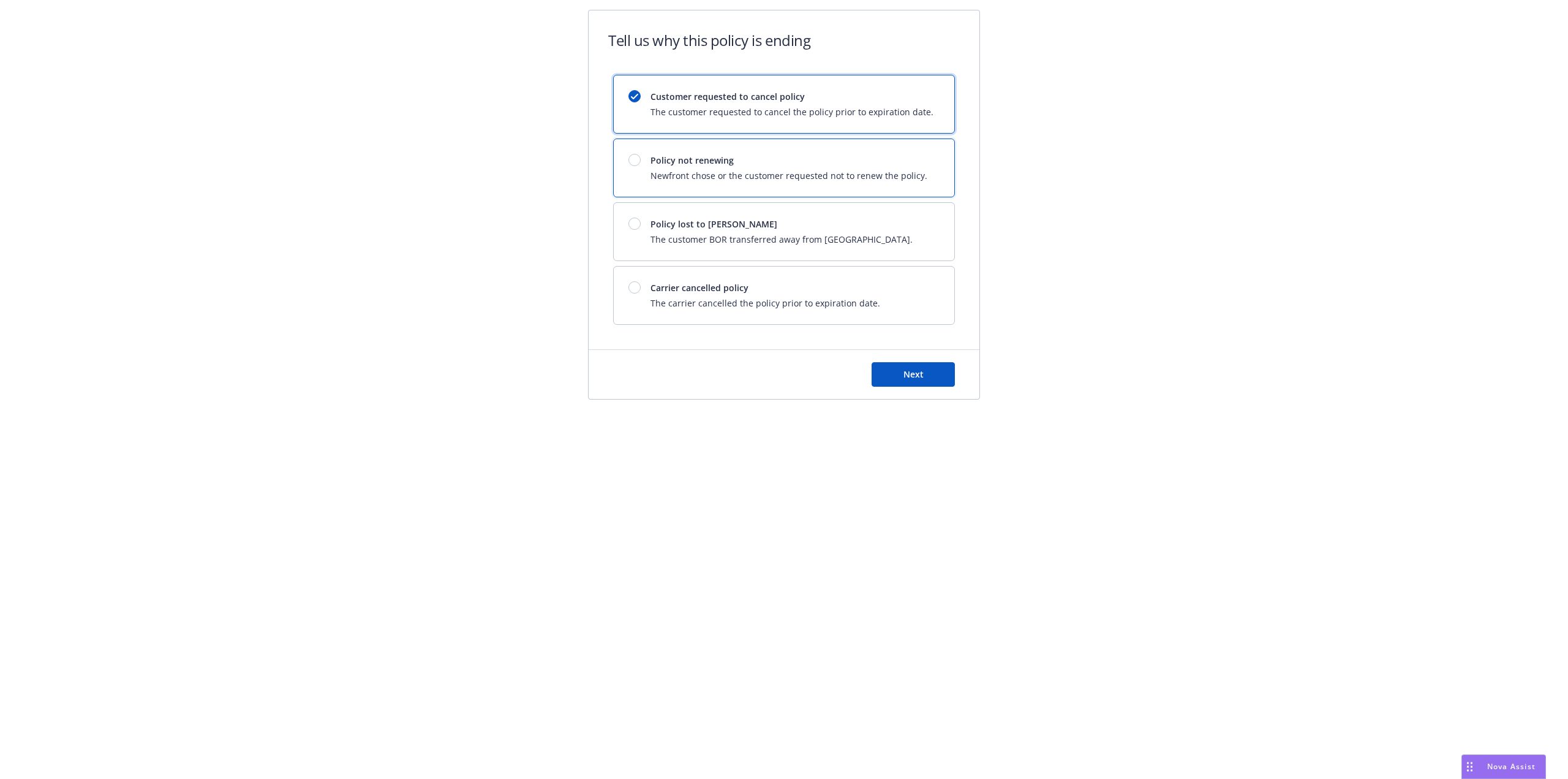
click at [632, 157] on div at bounding box center [634, 159] width 12 height 12
click at [903, 378] on span "Next" at bounding box center [913, 375] width 21 height 12
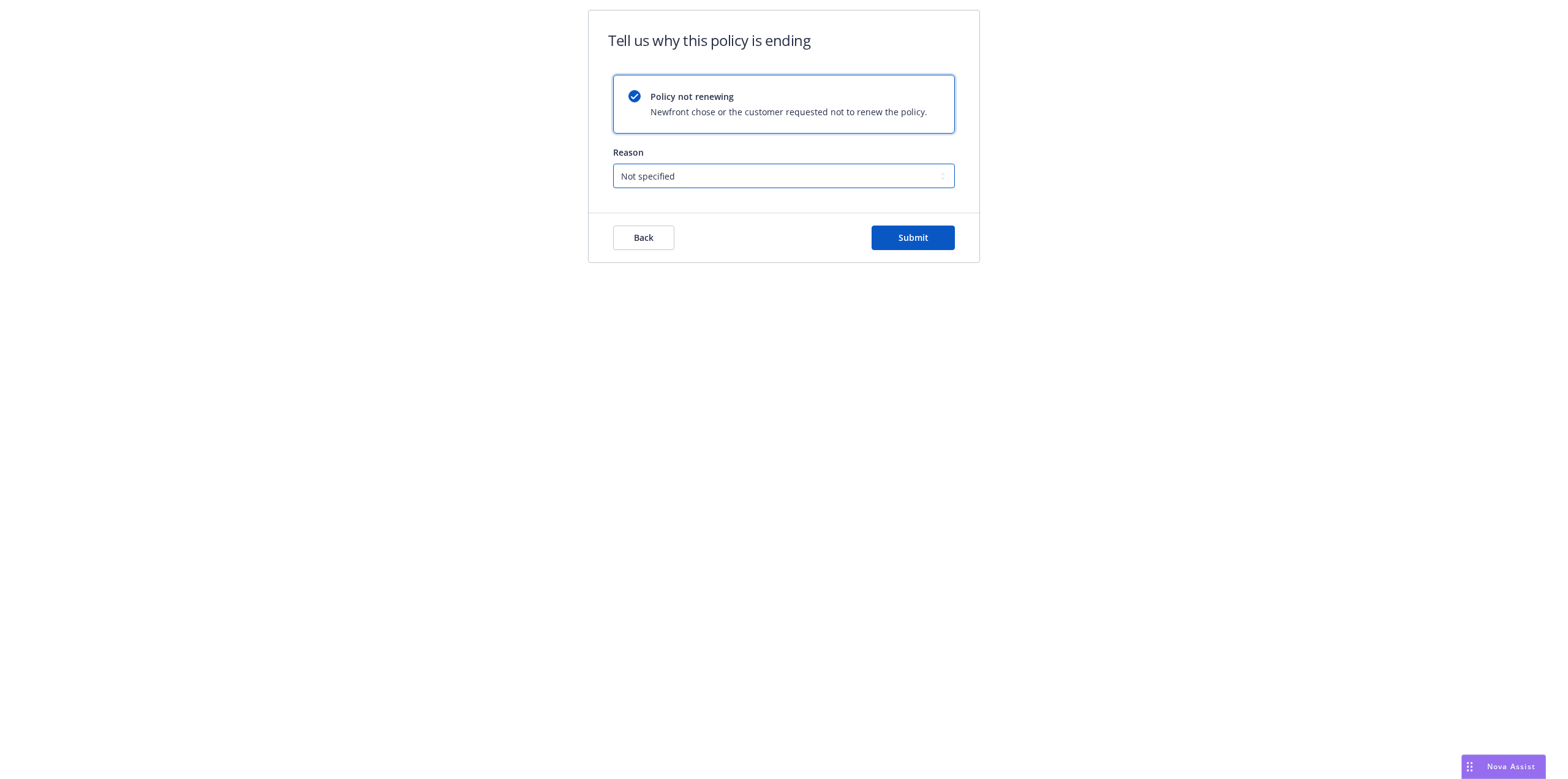
click at [887, 173] on select "Not specified Service Pricing Buyer change M&A, Bankruptcy, or Out of business …" at bounding box center [784, 176] width 342 height 25
click at [613, 164] on select "Not specified Service Pricing Buyer change M&A, Bankruptcy, or Out of business …" at bounding box center [784, 176] width 342 height 25
click at [913, 239] on span "Submit" at bounding box center [913, 237] width 30 height 12
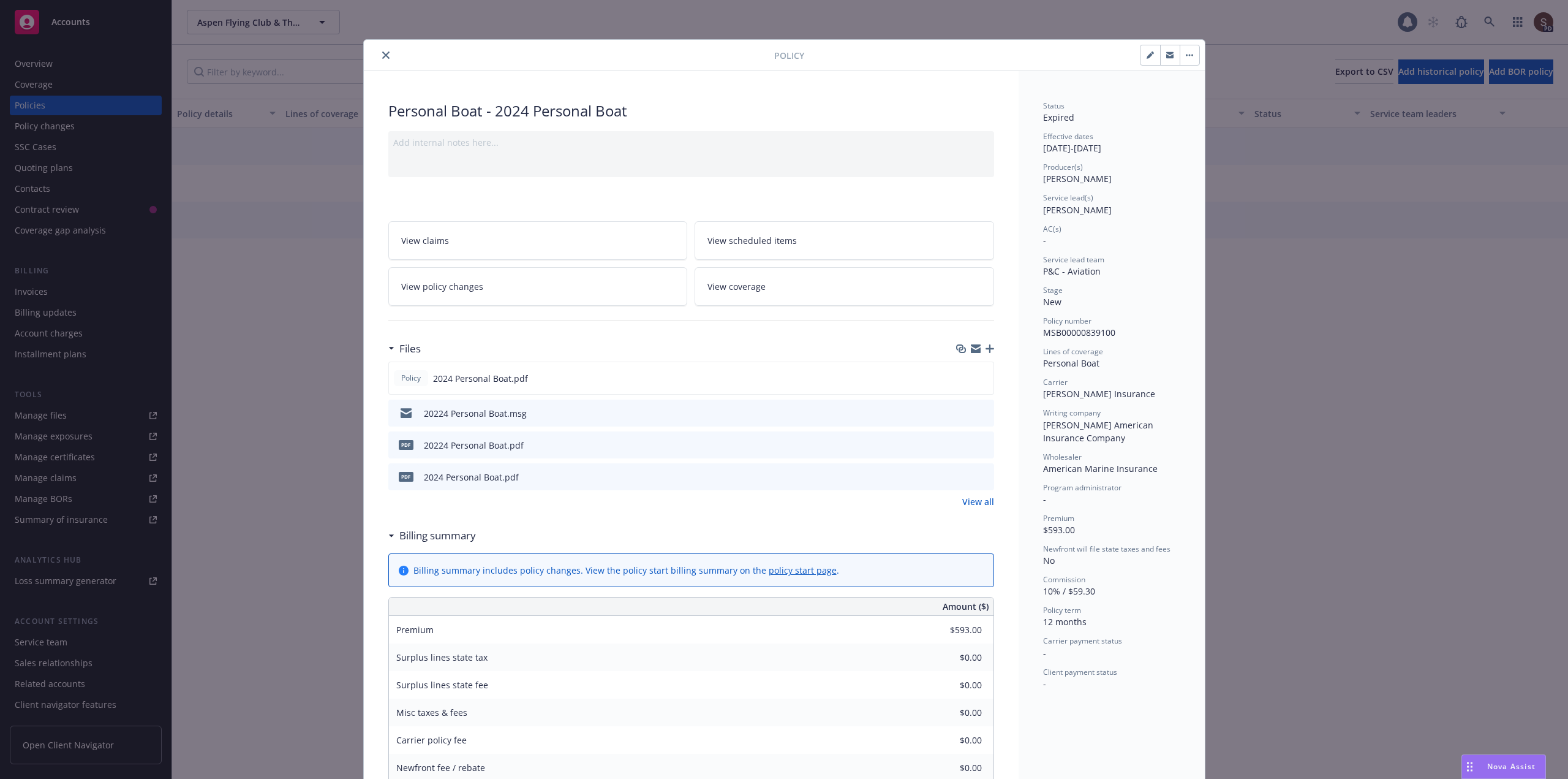
scroll to position [37, 0]
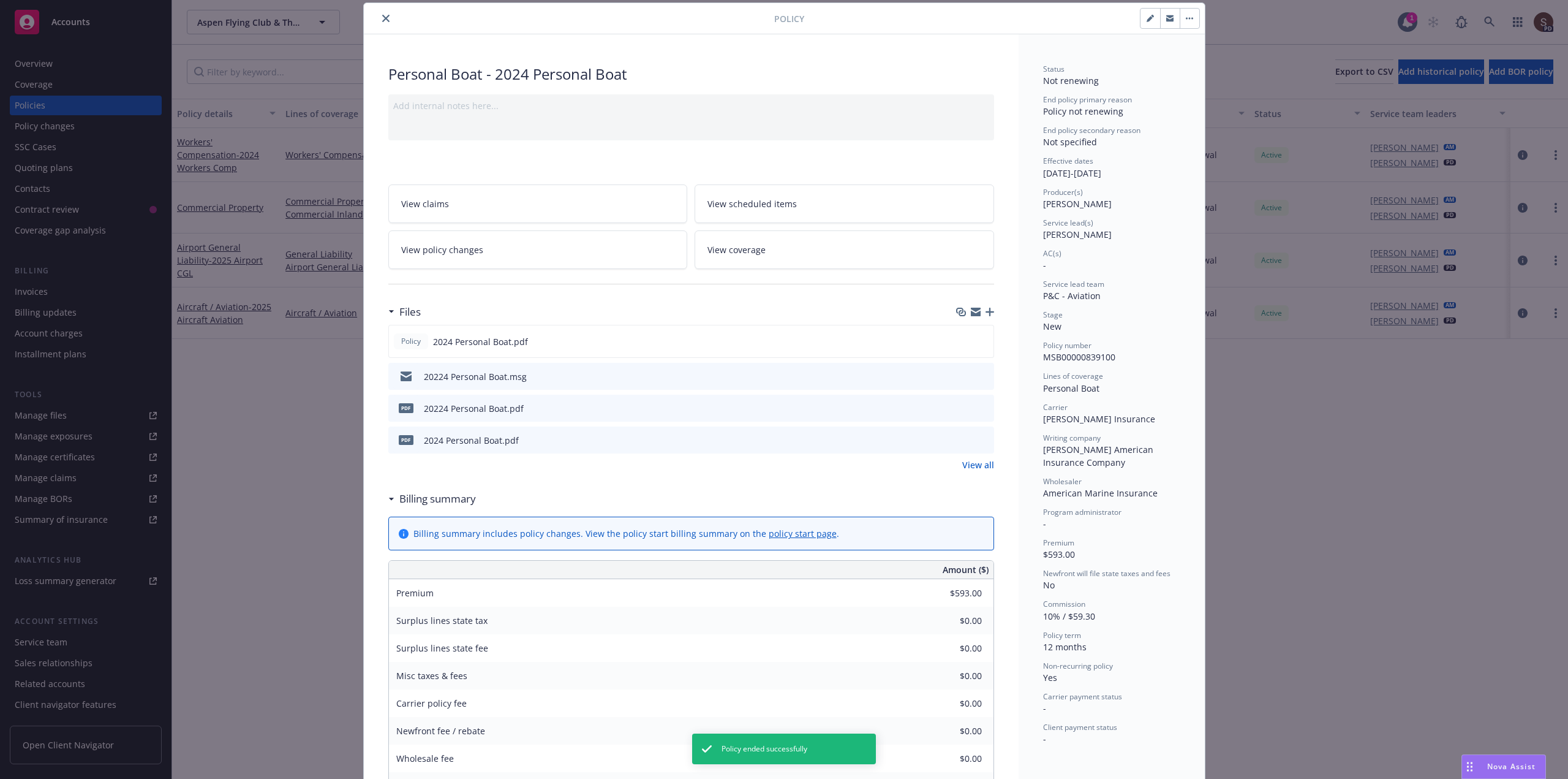
drag, startPoint x: 381, startPoint y: 20, endPoint x: 391, endPoint y: 87, distance: 67.7
click at [382, 20] on icon "close" at bounding box center [386, 18] width 8 height 8
